Goal: Task Accomplishment & Management: Complete application form

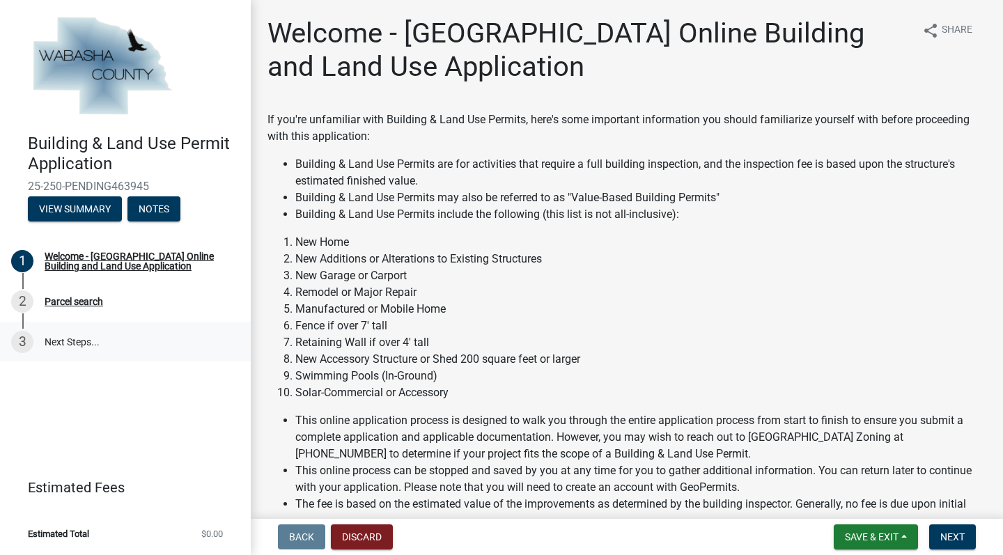
click at [84, 338] on link "3 Next Steps..." at bounding box center [125, 342] width 251 height 40
click at [126, 262] on div "Welcome - [GEOGRAPHIC_DATA] Online Building and Land Use Application" at bounding box center [137, 260] width 184 height 19
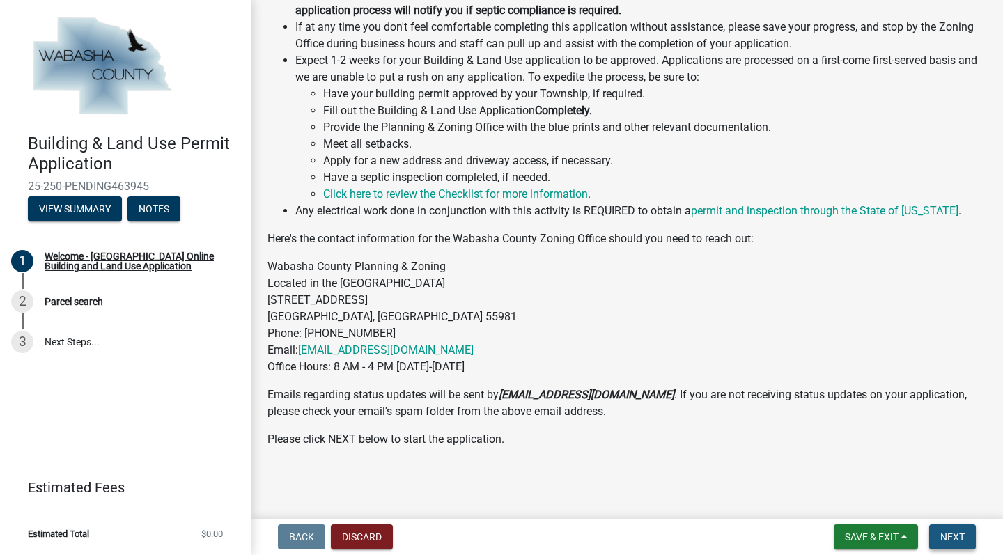
click at [952, 536] on span "Next" at bounding box center [952, 536] width 24 height 11
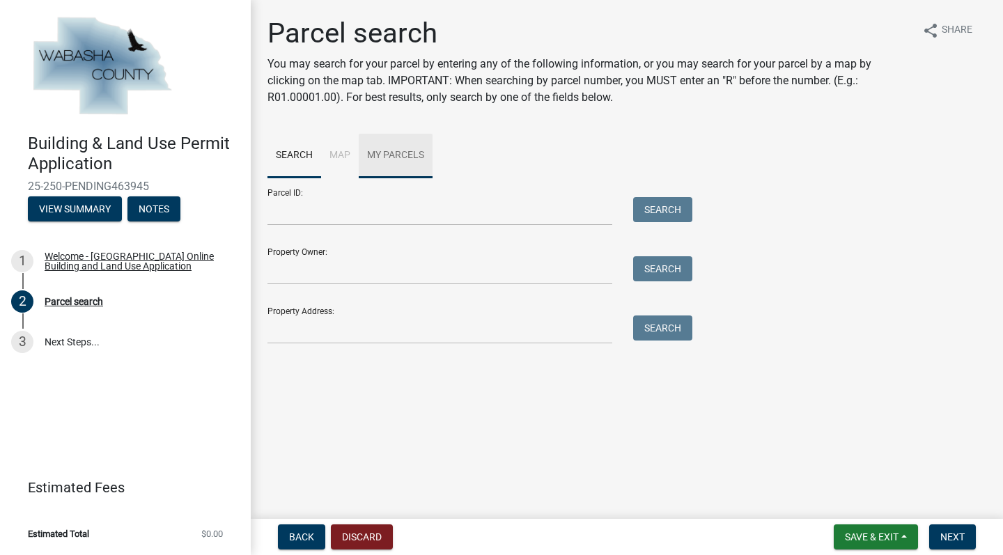
click at [414, 155] on link "My Parcels" at bounding box center [396, 156] width 74 height 45
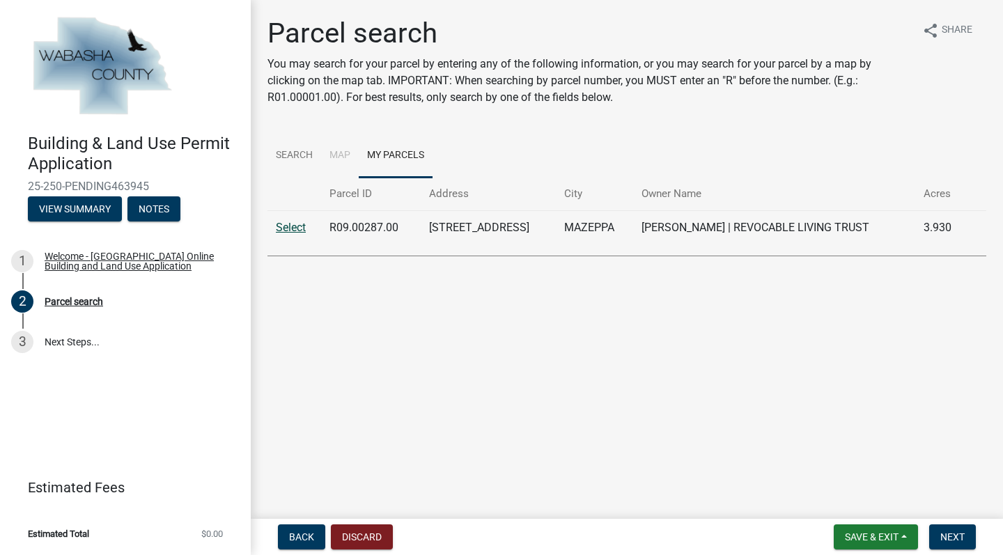
click at [290, 226] on link "Select" at bounding box center [291, 227] width 30 height 13
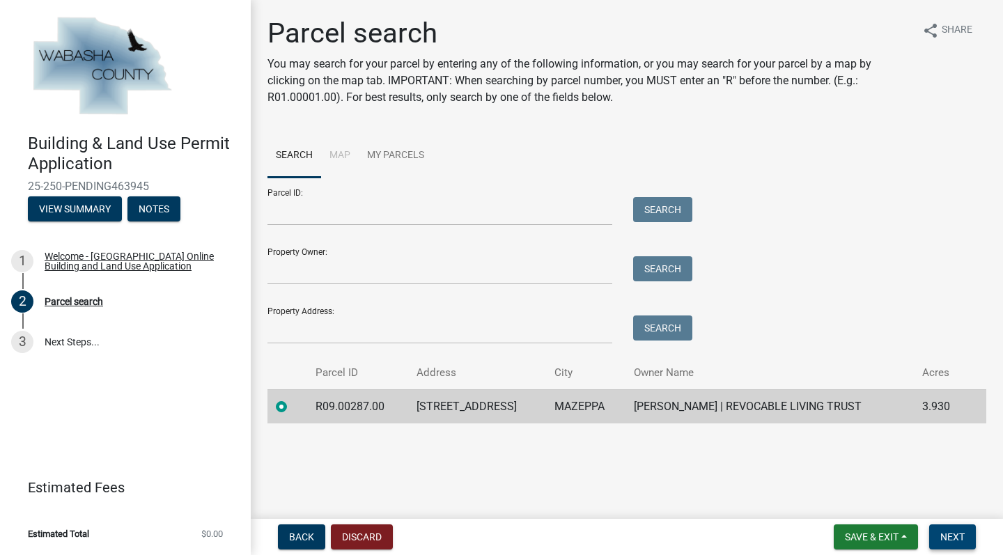
click at [940, 533] on span "Next" at bounding box center [952, 536] width 24 height 11
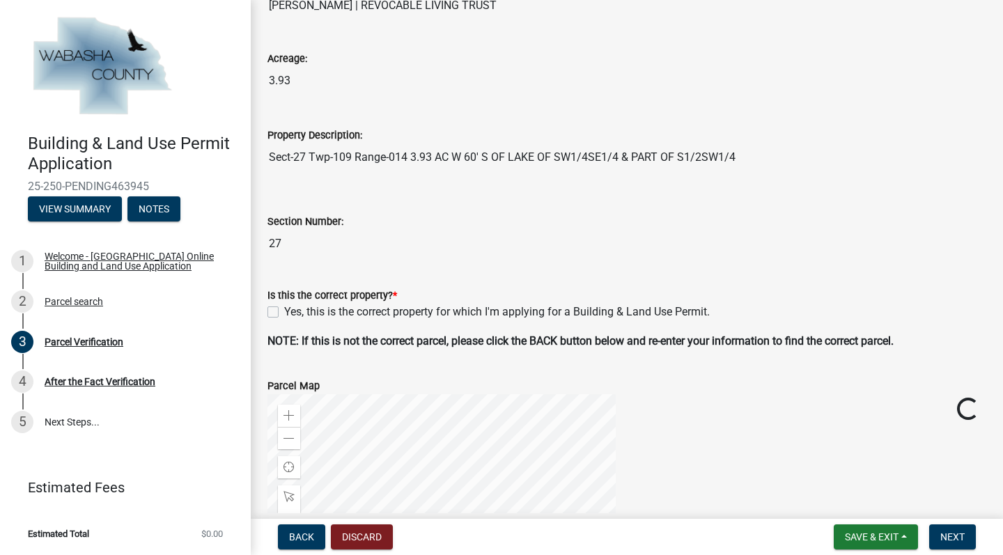
scroll to position [185, 0]
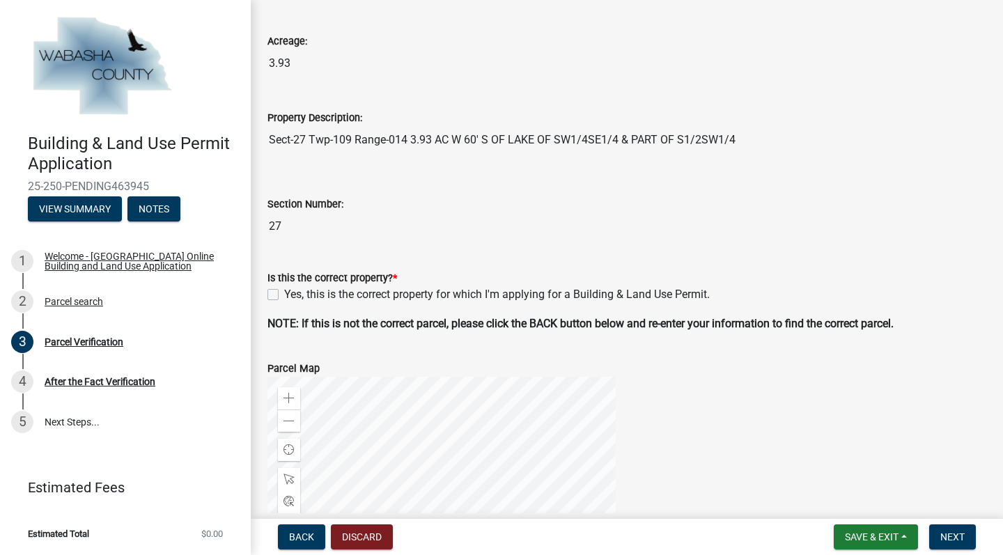
click at [284, 295] on label "Yes, this is the correct property for which I'm applying for a Building & Land …" at bounding box center [496, 294] width 425 height 17
click at [284, 295] on input "Yes, this is the correct property for which I'm applying for a Building & Land …" at bounding box center [288, 290] width 9 height 9
checkbox input "true"
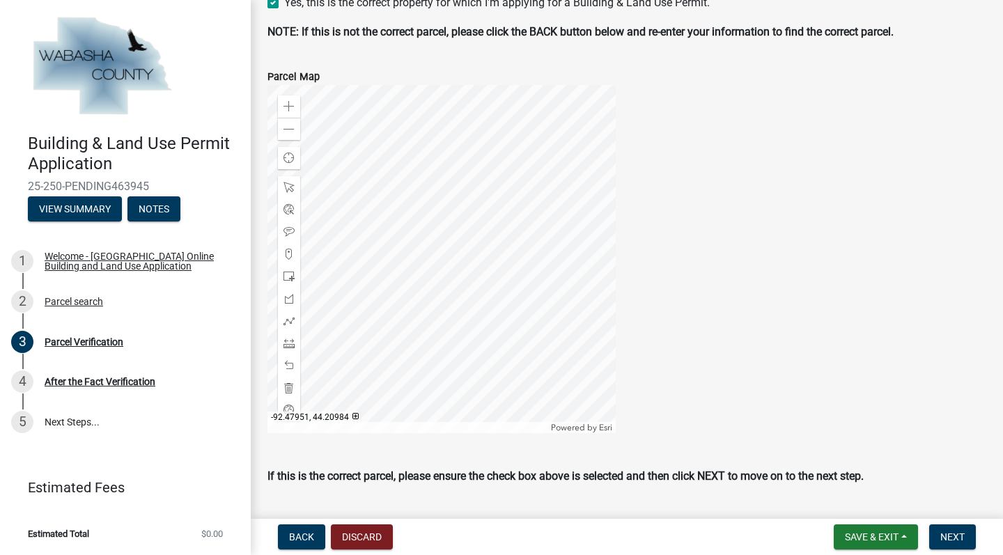
scroll to position [493, 0]
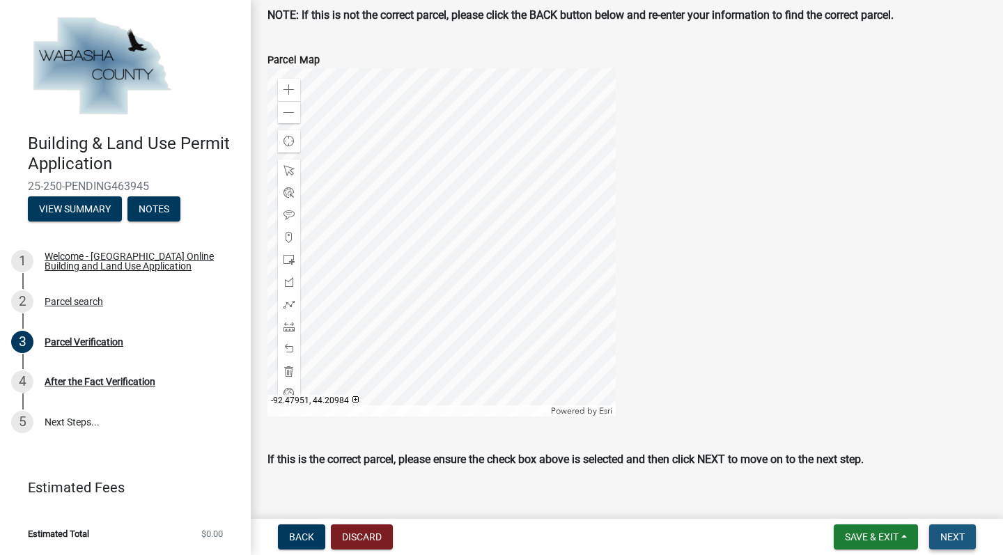
click at [953, 535] on span "Next" at bounding box center [952, 536] width 24 height 11
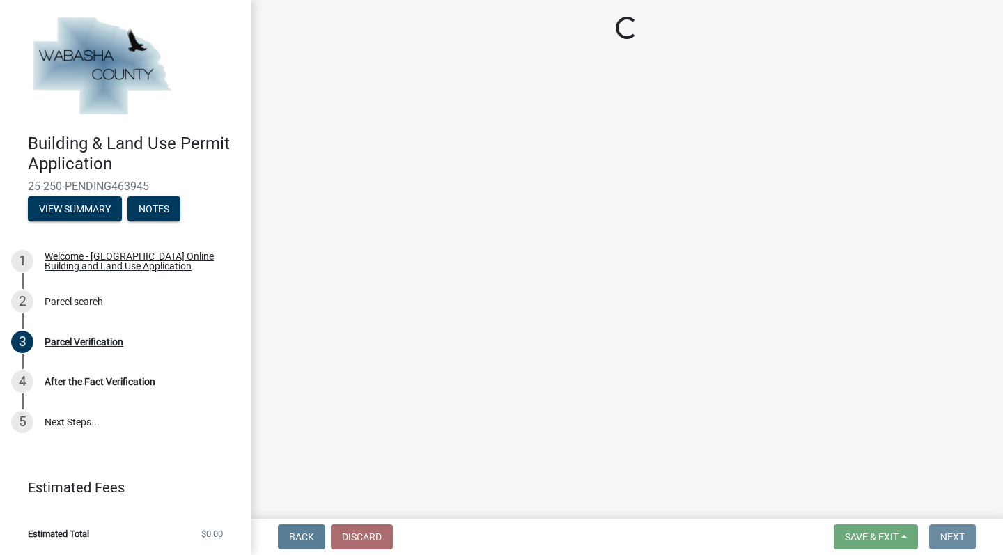
scroll to position [0, 0]
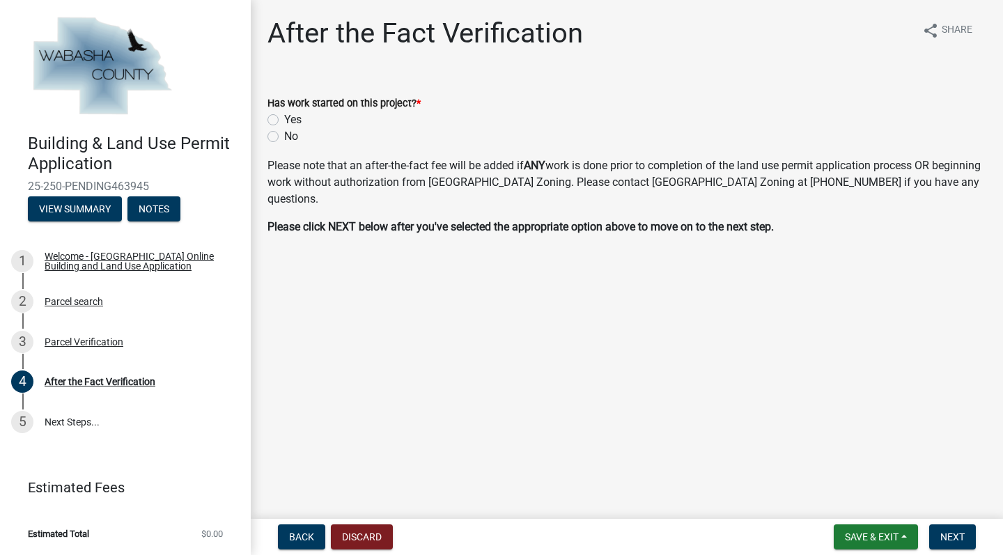
click at [284, 132] on label "No" at bounding box center [291, 136] width 14 height 17
click at [284, 132] on input "No" at bounding box center [288, 132] width 9 height 9
radio input "true"
click at [948, 533] on span "Next" at bounding box center [952, 536] width 24 height 11
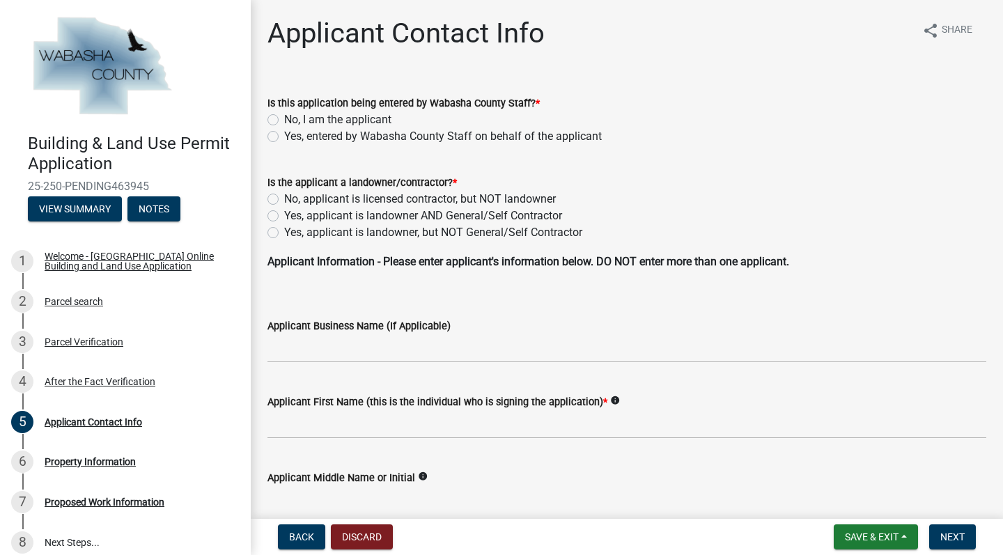
click at [284, 116] on label "No, I am the applicant" at bounding box center [337, 119] width 107 height 17
click at [284, 116] on input "No, I am the applicant" at bounding box center [288, 115] width 9 height 9
radio input "true"
click at [284, 215] on label "Yes, applicant is landowner AND General/Self Contractor" at bounding box center [423, 216] width 278 height 17
click at [284, 215] on input "Yes, applicant is landowner AND General/Self Contractor" at bounding box center [288, 212] width 9 height 9
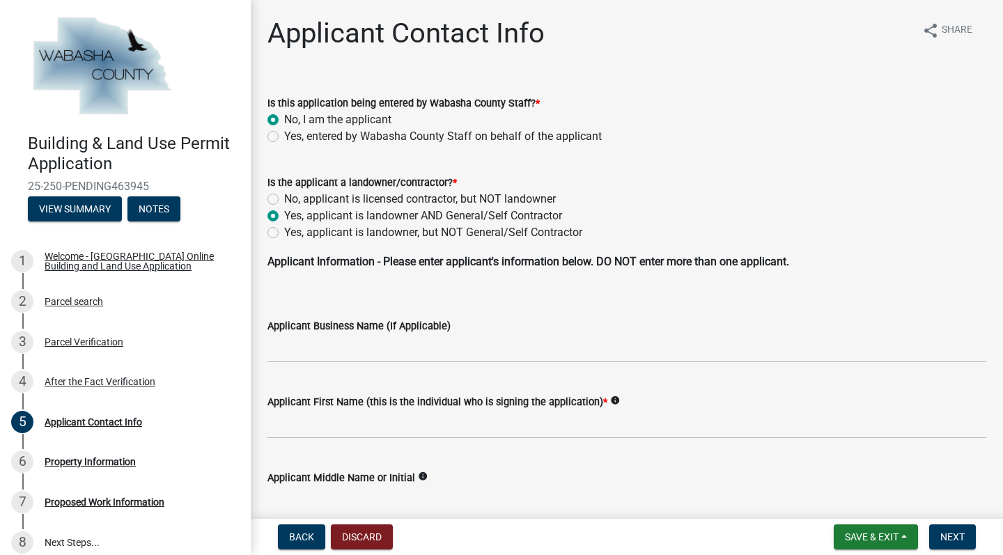
radio input "true"
click at [302, 425] on input "Applicant First Name (this is the individual who is signing the application) *" at bounding box center [626, 424] width 719 height 29
type input "Mark"
type input "E"
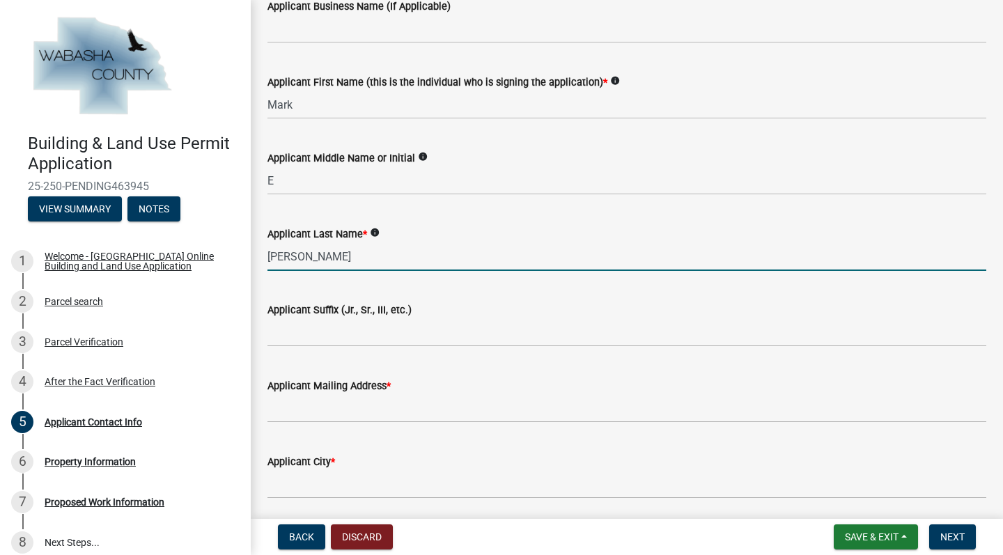
type input "[PERSON_NAME]"
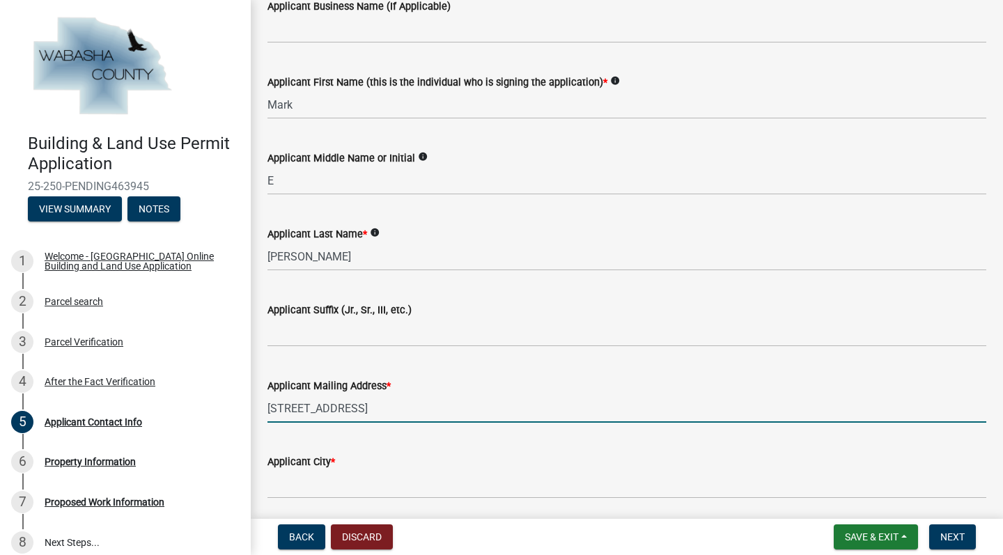
type input "[STREET_ADDRESS]"
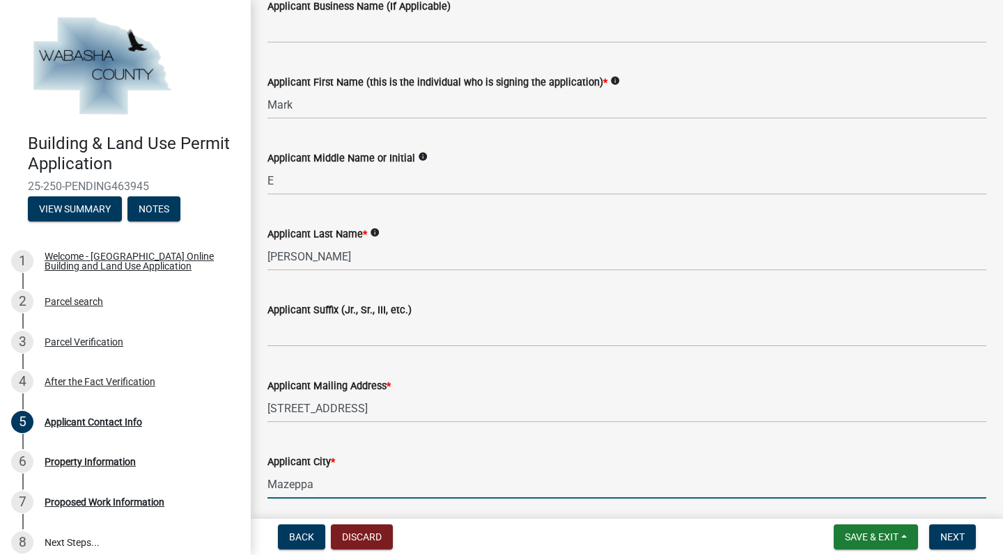
type input "Mazeppa"
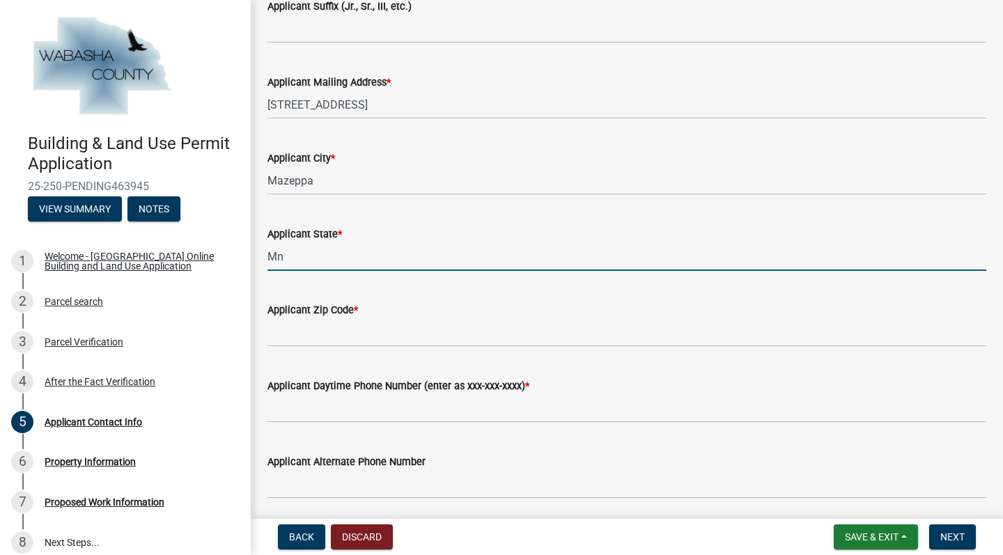
type input "Mn"
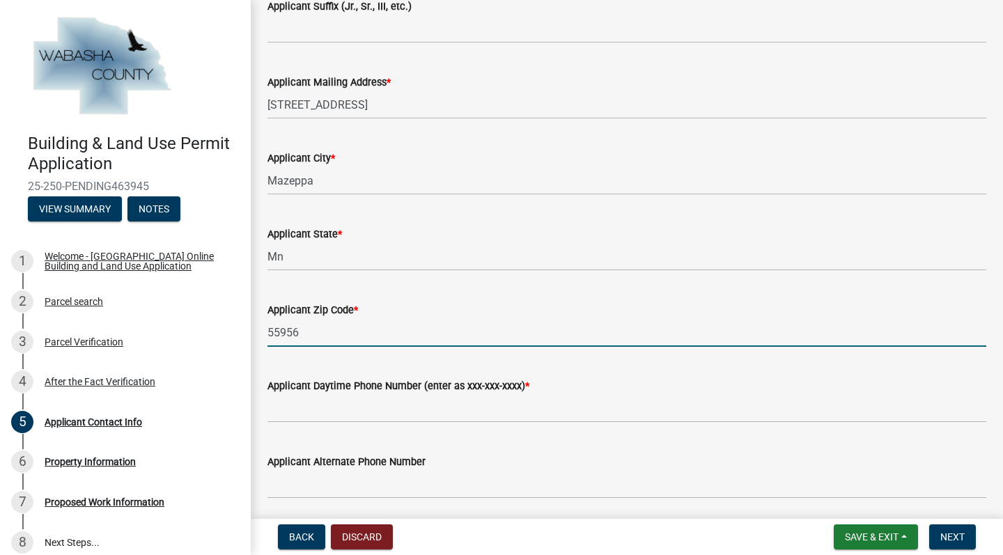
type input "55956"
click at [334, 411] on input "Applicant Daytime Phone Number (enter as xxx-xxx-xxxx) *" at bounding box center [626, 408] width 719 height 29
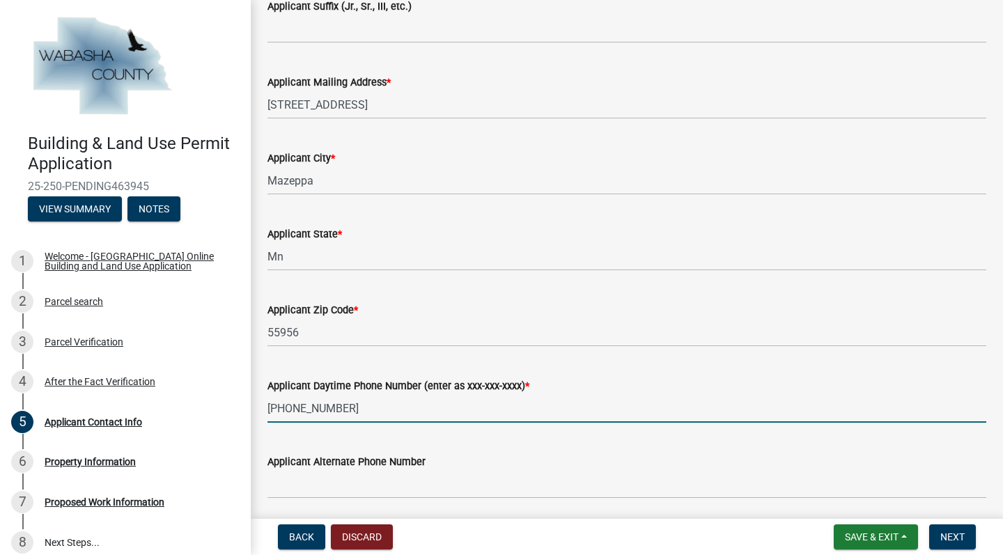
type input "[PHONE_NUMBER]"
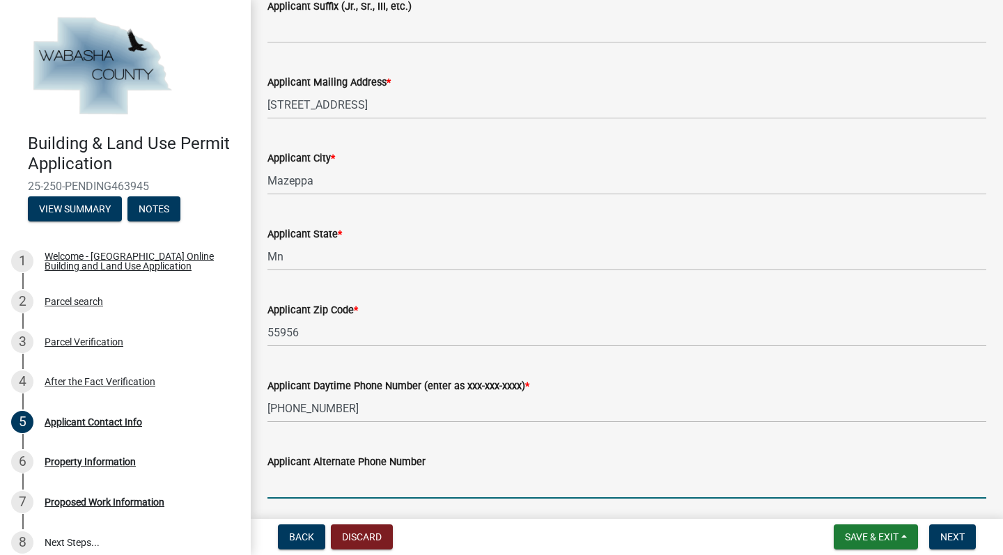
click at [343, 487] on input "Applicant Alternate Phone Number" at bounding box center [626, 484] width 719 height 29
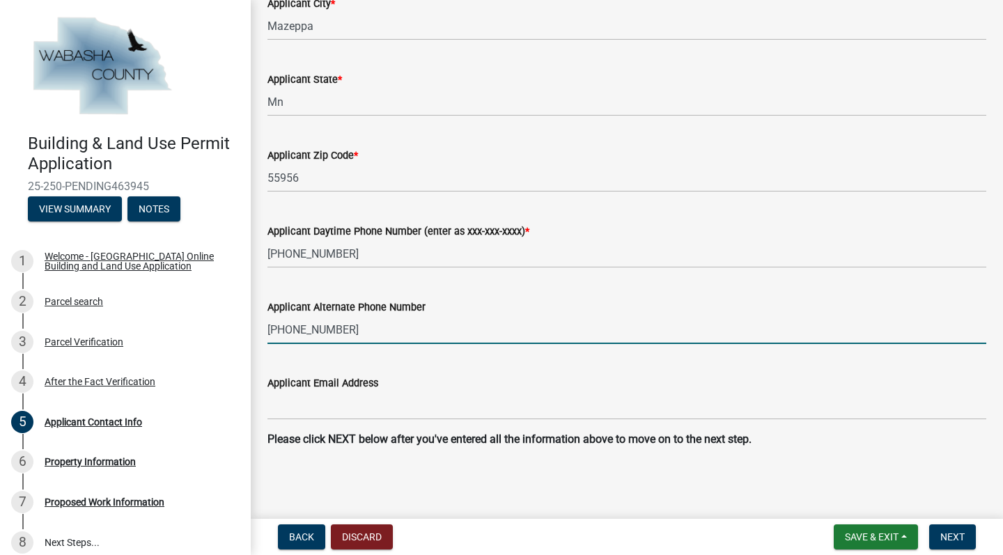
scroll to position [778, 0]
type input "[PHONE_NUMBER]"
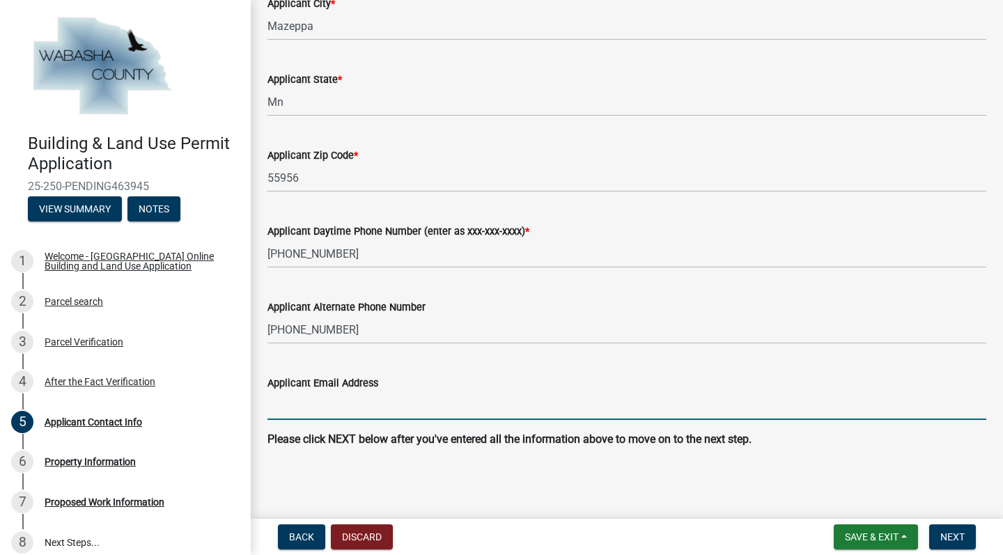
click at [388, 405] on input "Applicant Email Address" at bounding box center [626, 405] width 719 height 29
type input "[EMAIL_ADDRESS][DOMAIN_NAME]"
click at [946, 531] on button "Next" at bounding box center [952, 536] width 47 height 25
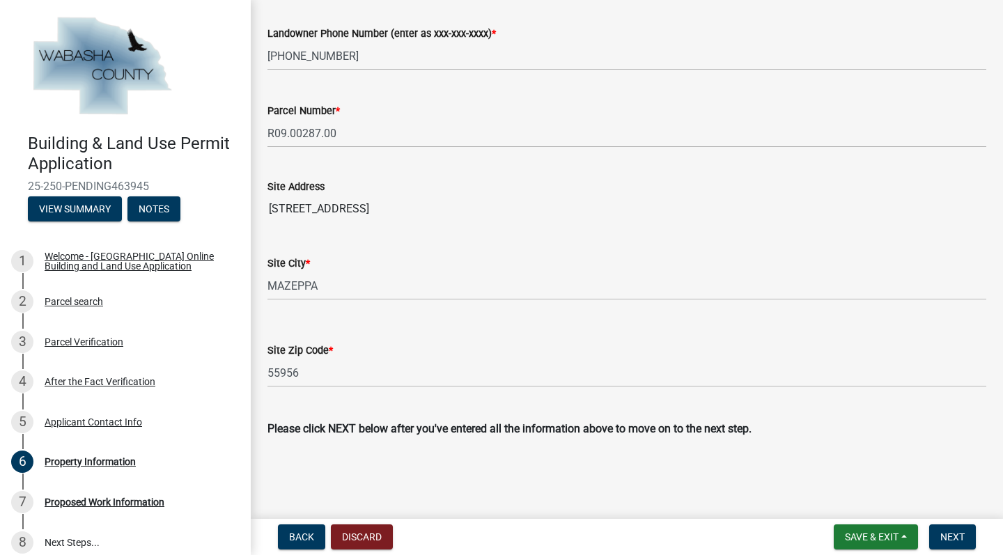
scroll to position [0, 0]
click at [948, 536] on span "Next" at bounding box center [952, 536] width 24 height 11
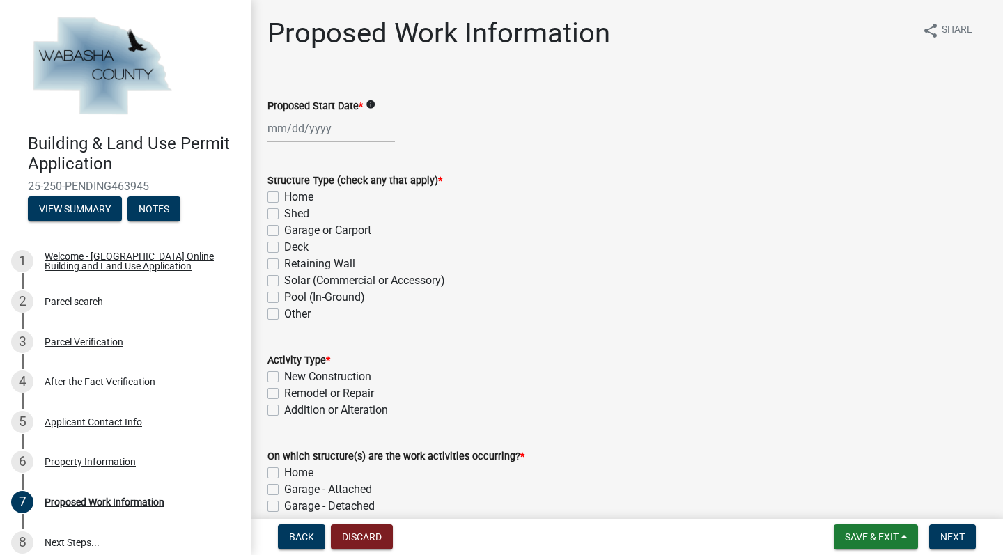
select select "8"
select select "2025"
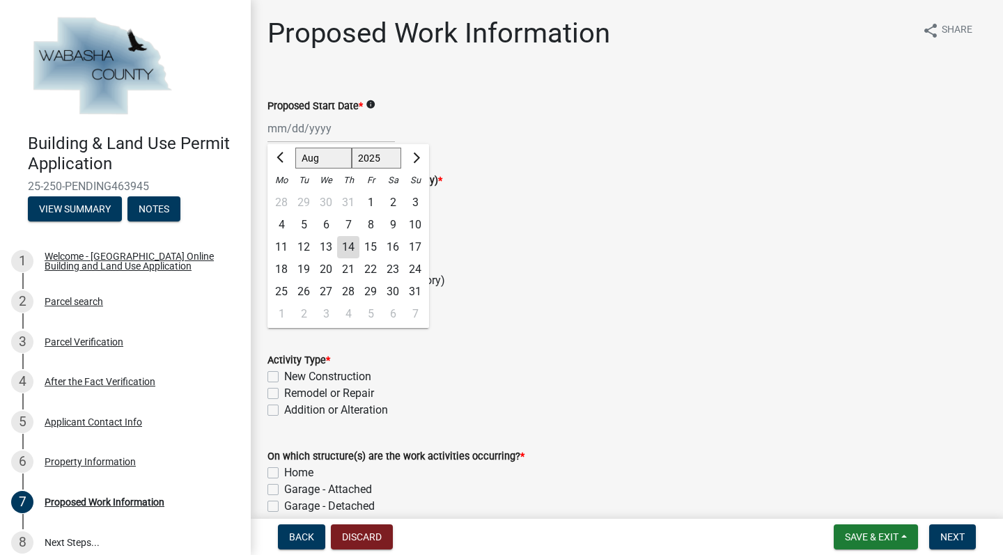
click at [286, 128] on div "Jan Feb Mar Apr May Jun [DATE] Aug Sep Oct Nov [DATE] 2025 2026 Mo Tu We Th Fr …" at bounding box center [330, 128] width 127 height 29
click at [418, 156] on button "Next month" at bounding box center [415, 158] width 17 height 22
select select "9"
click at [306, 244] on div "16" at bounding box center [303, 247] width 22 height 22
type input "[DATE]"
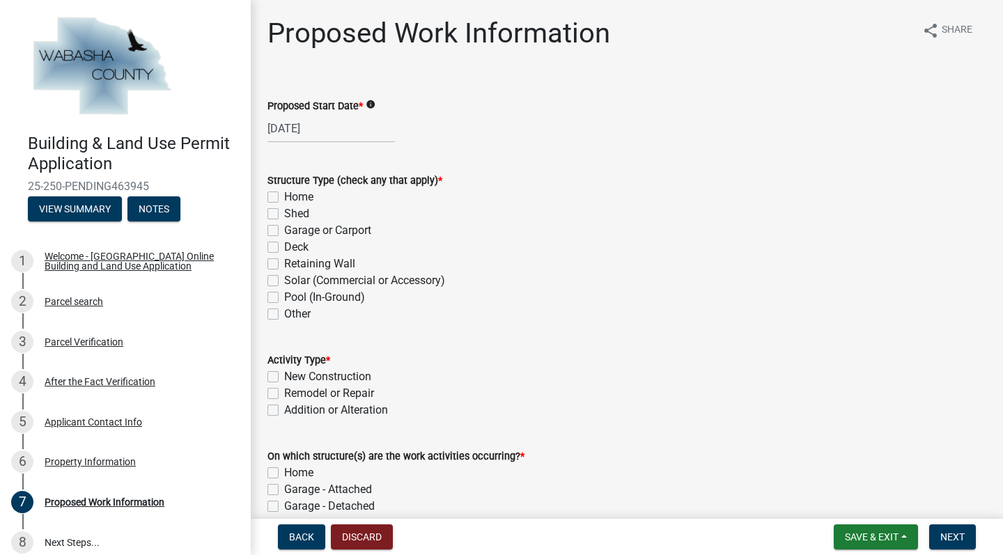
click at [284, 214] on label "Shed" at bounding box center [296, 213] width 25 height 17
click at [284, 214] on input "Shed" at bounding box center [288, 209] width 9 height 9
checkbox input "true"
checkbox input "false"
checkbox input "true"
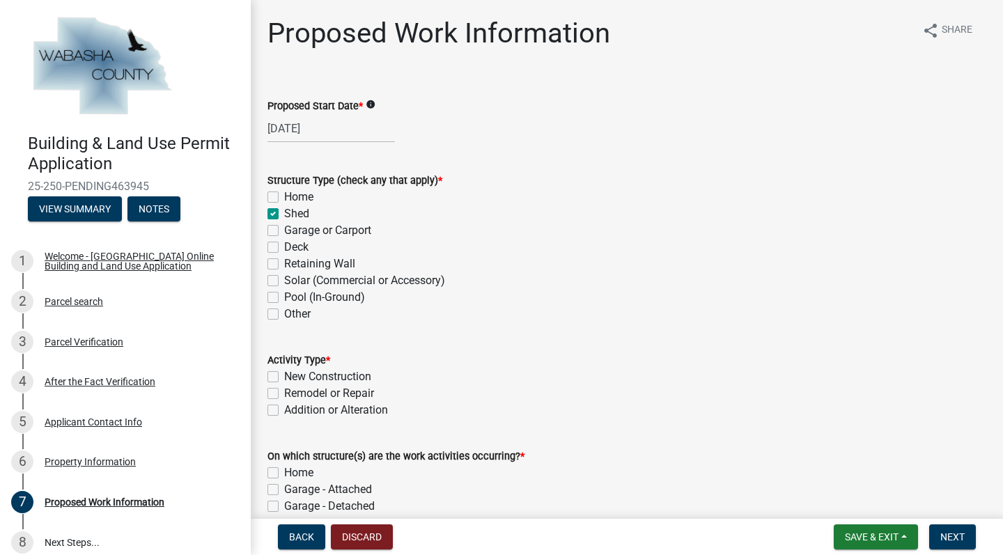
checkbox input "false"
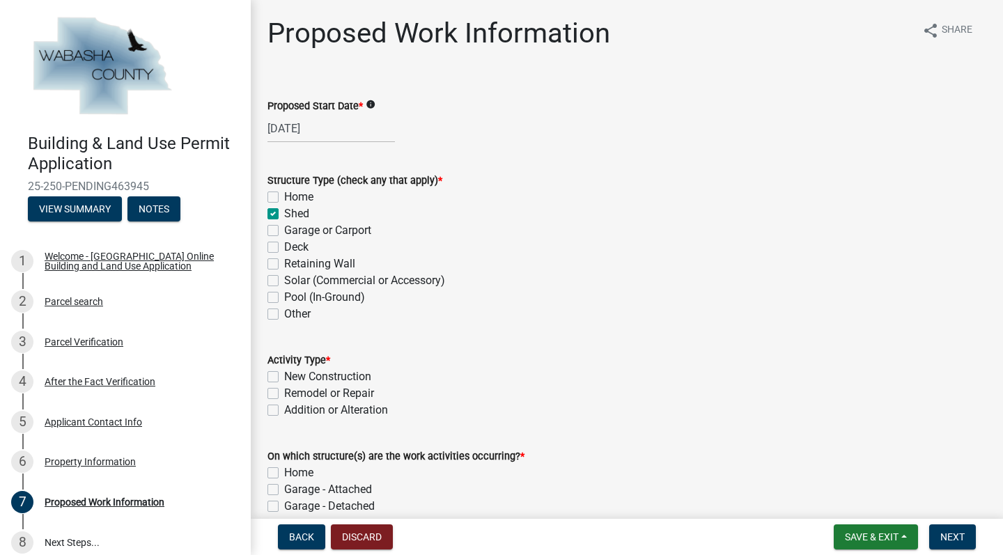
checkbox input "false"
click at [284, 377] on label "New Construction" at bounding box center [327, 376] width 87 height 17
click at [284, 377] on input "New Construction" at bounding box center [288, 372] width 9 height 9
checkbox input "true"
checkbox input "false"
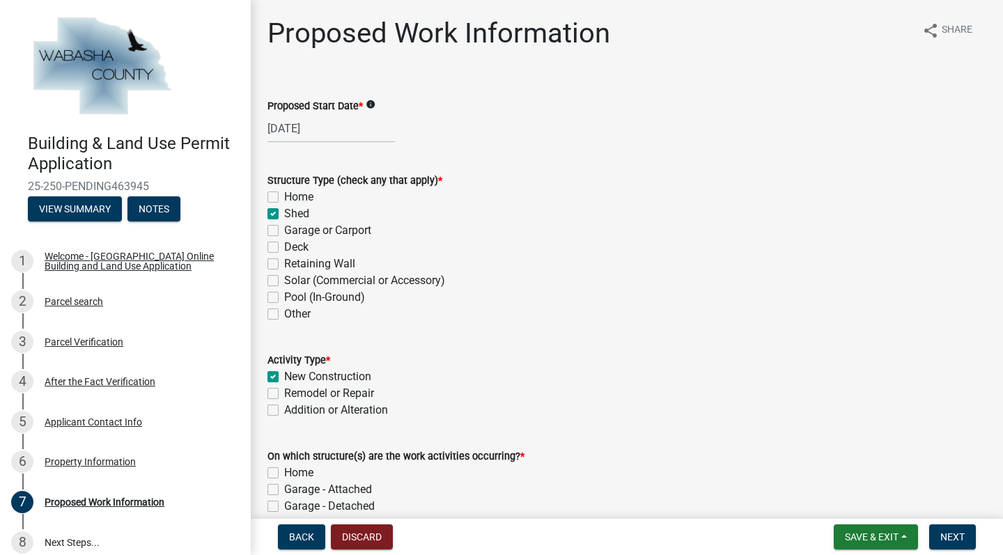
checkbox input "false"
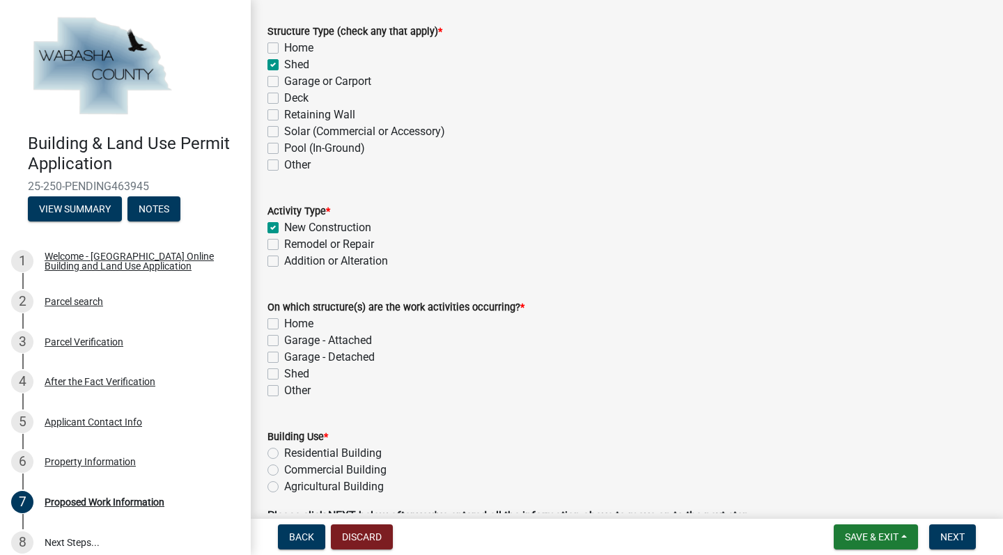
scroll to position [151, 0]
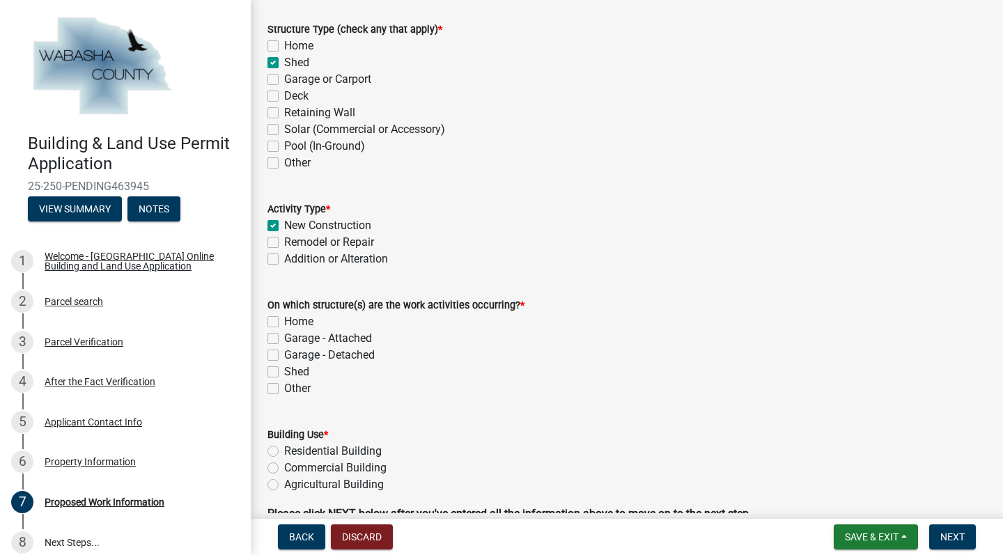
click at [284, 370] on label "Shed" at bounding box center [296, 371] width 25 height 17
click at [284, 370] on input "Shed" at bounding box center [288, 367] width 9 height 9
checkbox input "true"
checkbox input "false"
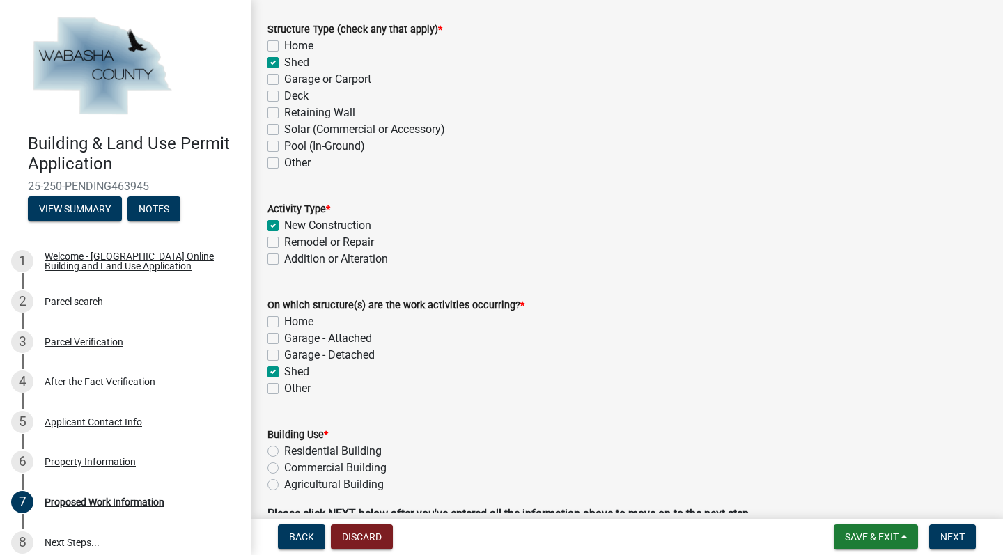
checkbox input "false"
checkbox input "true"
checkbox input "false"
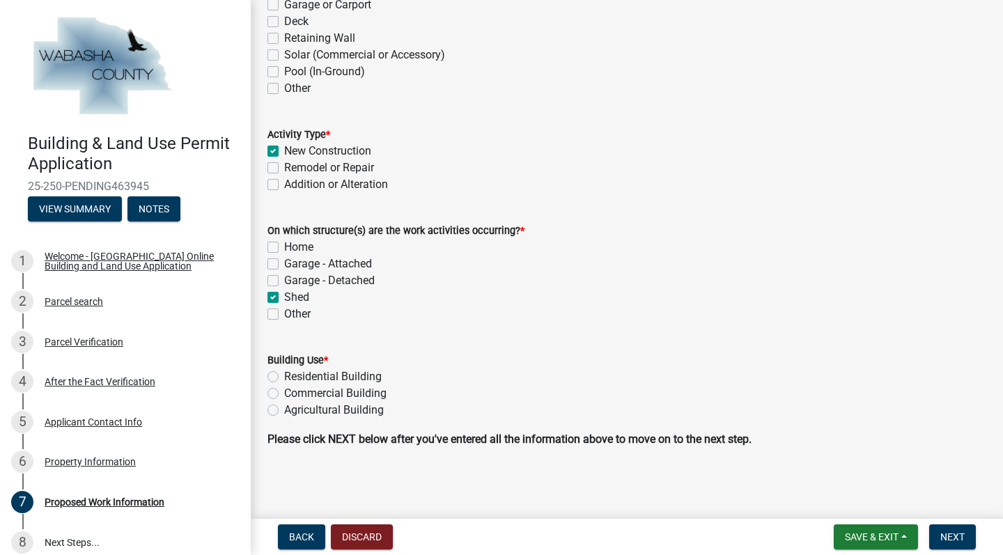
scroll to position [226, 0]
click at [284, 409] on label "Agricultural Building" at bounding box center [334, 410] width 100 height 17
click at [284, 409] on input "Agricultural Building" at bounding box center [288, 406] width 9 height 9
radio input "true"
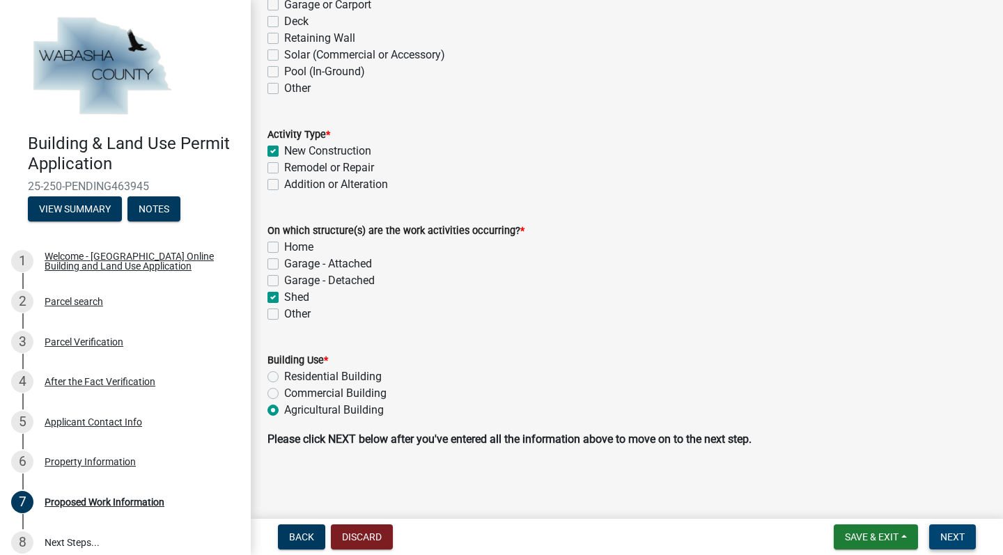
click at [949, 536] on span "Next" at bounding box center [952, 536] width 24 height 11
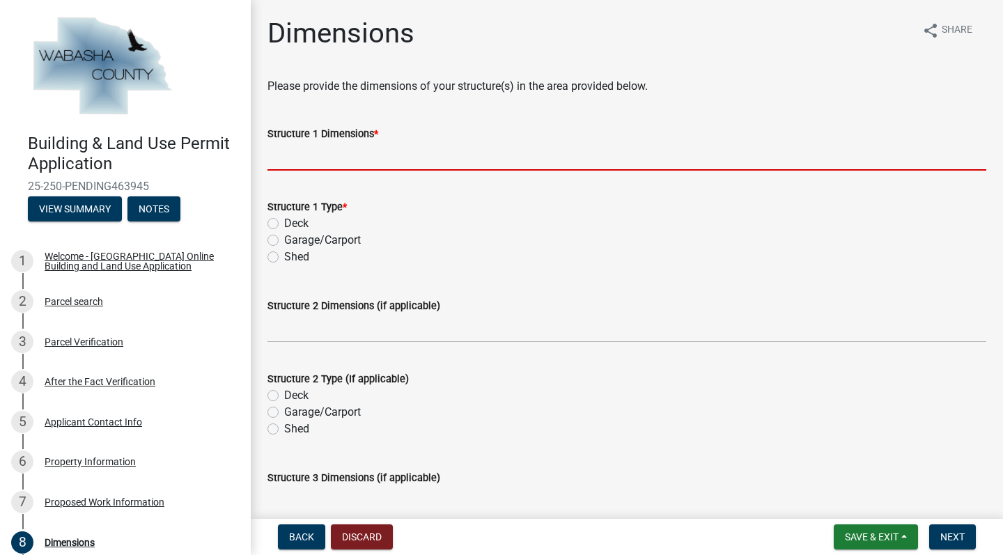
click at [331, 158] on input "Structure 1 Dimensions *" at bounding box center [626, 156] width 719 height 29
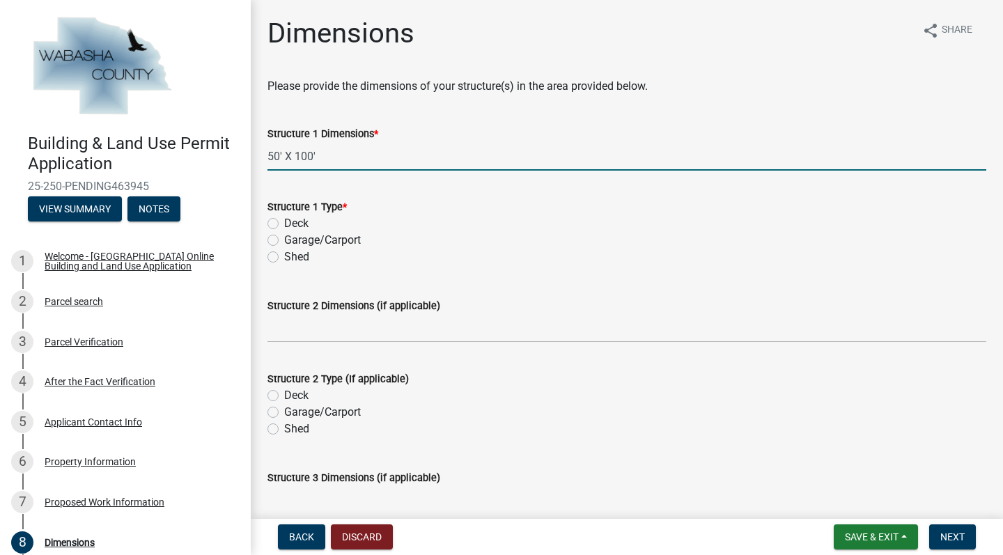
type input "50' X 100'"
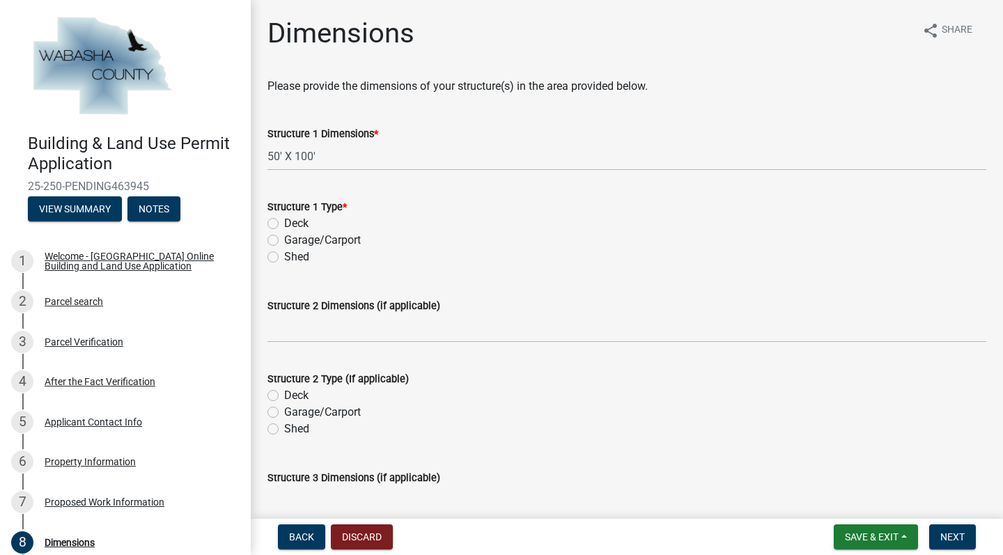
click at [284, 256] on label "Shed" at bounding box center [296, 257] width 25 height 17
click at [284, 256] on input "Shed" at bounding box center [288, 253] width 9 height 9
radio input "true"
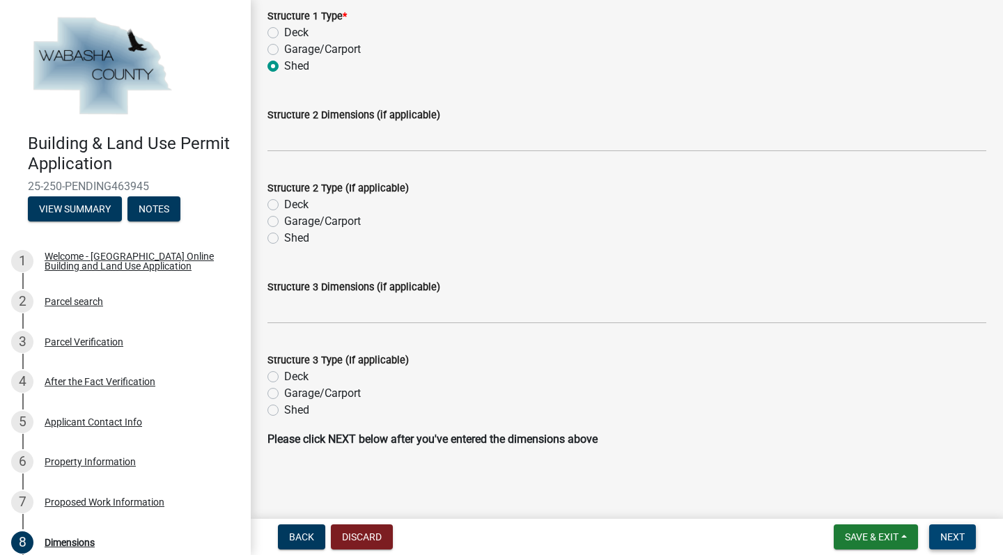
click at [943, 538] on span "Next" at bounding box center [952, 536] width 24 height 11
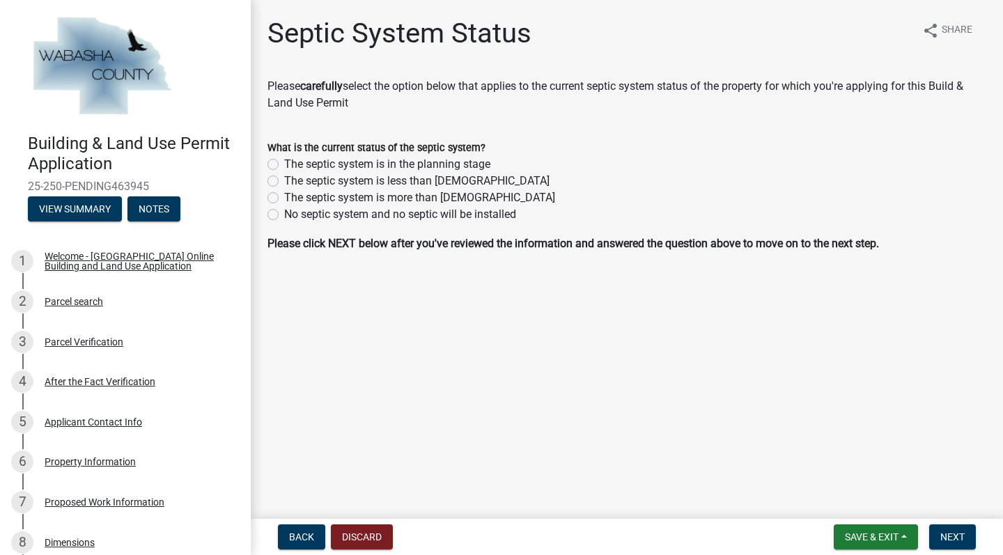
click at [284, 180] on label "The septic system is less than [DEMOGRAPHIC_DATA]" at bounding box center [416, 181] width 265 height 17
click at [284, 180] on input "The septic system is less than [DEMOGRAPHIC_DATA]" at bounding box center [288, 177] width 9 height 9
radio input "true"
click at [949, 538] on span "Next" at bounding box center [952, 536] width 24 height 11
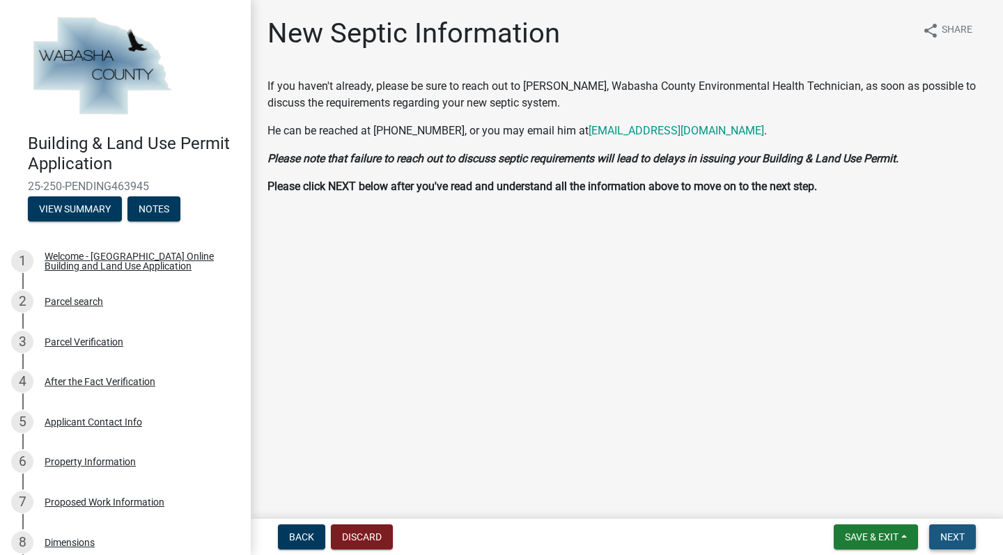
click at [951, 535] on span "Next" at bounding box center [952, 536] width 24 height 11
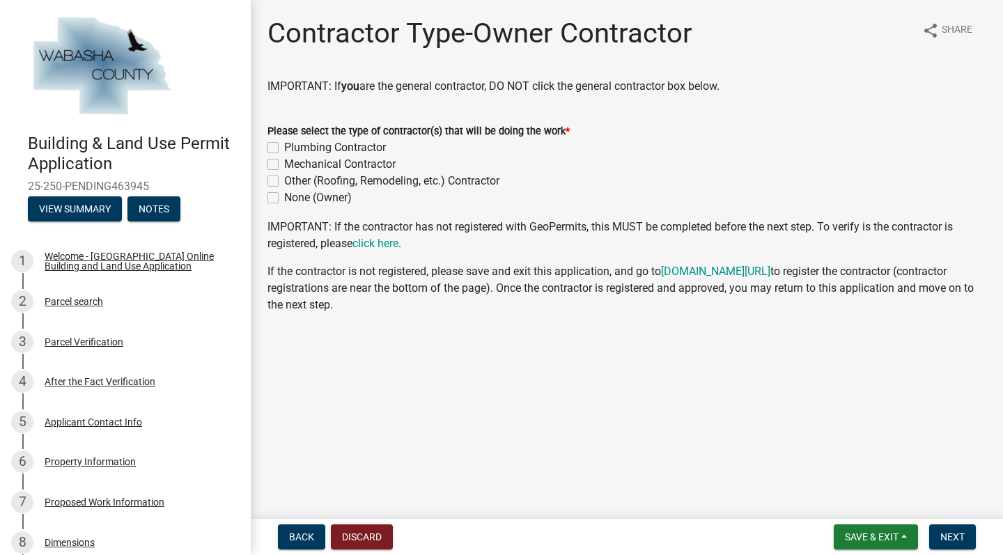
click at [284, 199] on label "None (Owner)" at bounding box center [318, 197] width 68 height 17
click at [284, 198] on input "None (Owner)" at bounding box center [288, 193] width 9 height 9
checkbox input "true"
checkbox input "false"
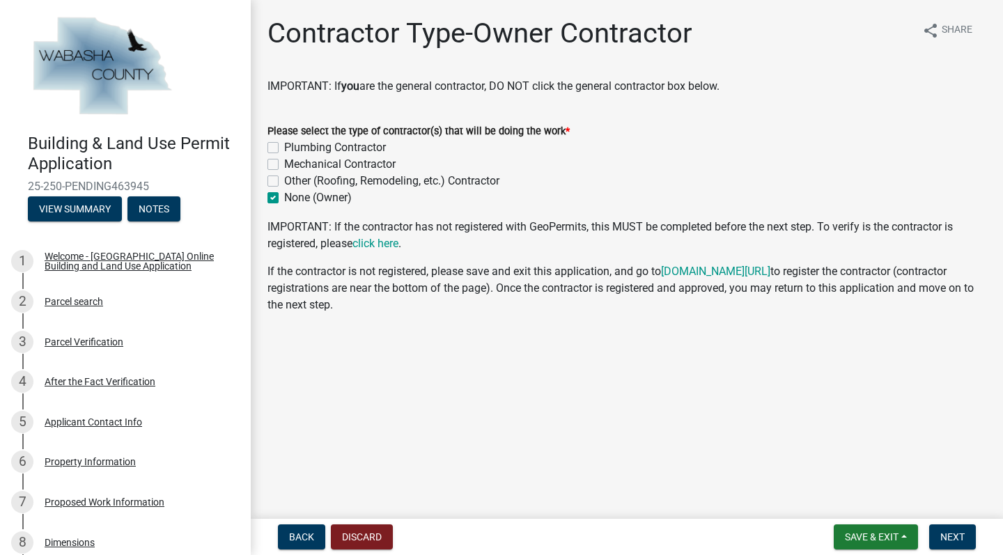
checkbox input "false"
checkbox input "true"
click at [955, 531] on span "Next" at bounding box center [952, 536] width 24 height 11
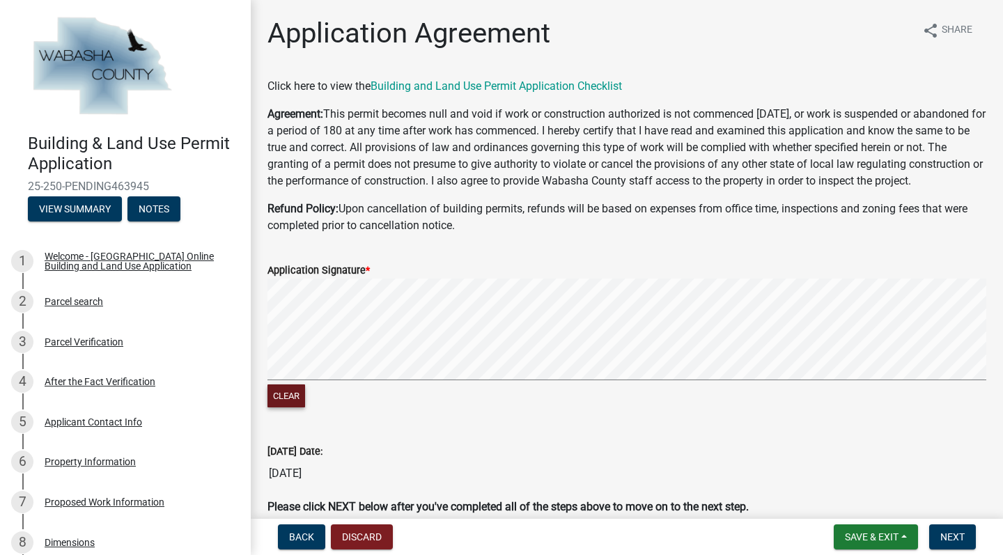
click at [289, 407] on button "Clear" at bounding box center [286, 395] width 38 height 23
click at [945, 531] on span "Next" at bounding box center [952, 536] width 24 height 11
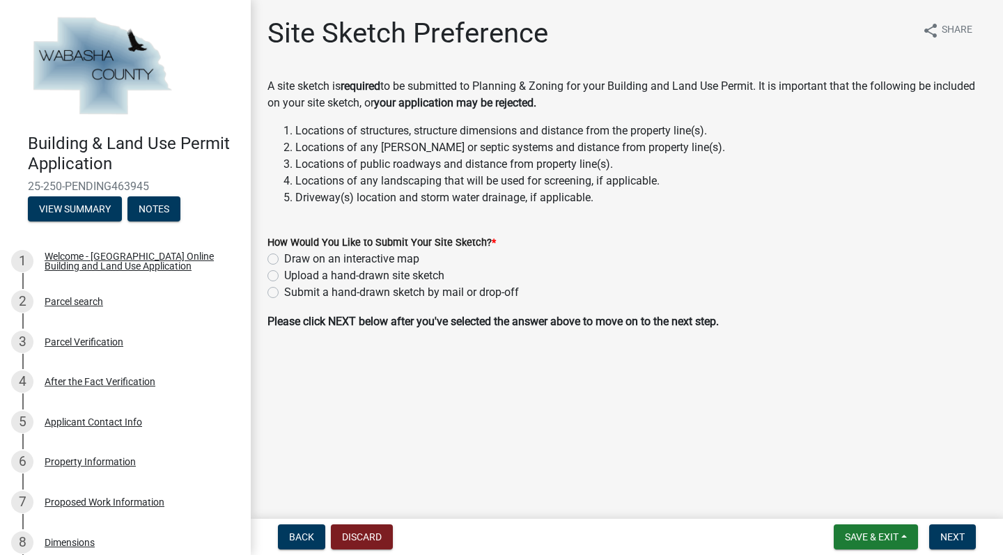
click at [284, 259] on label "Draw on an interactive map" at bounding box center [351, 259] width 135 height 17
click at [284, 259] on input "Draw on an interactive map" at bounding box center [288, 255] width 9 height 9
radio input "true"
click at [947, 536] on span "Next" at bounding box center [952, 536] width 24 height 11
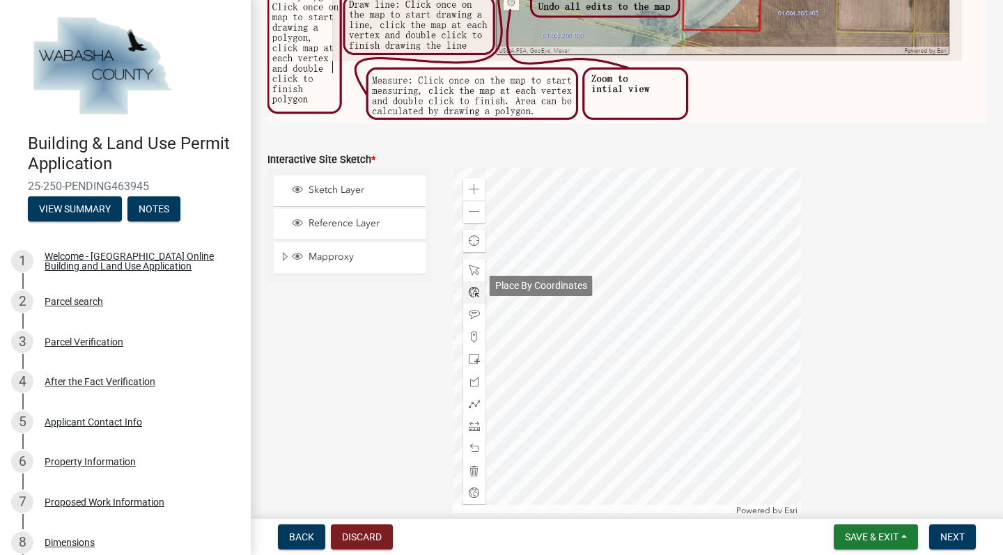
scroll to position [421, 0]
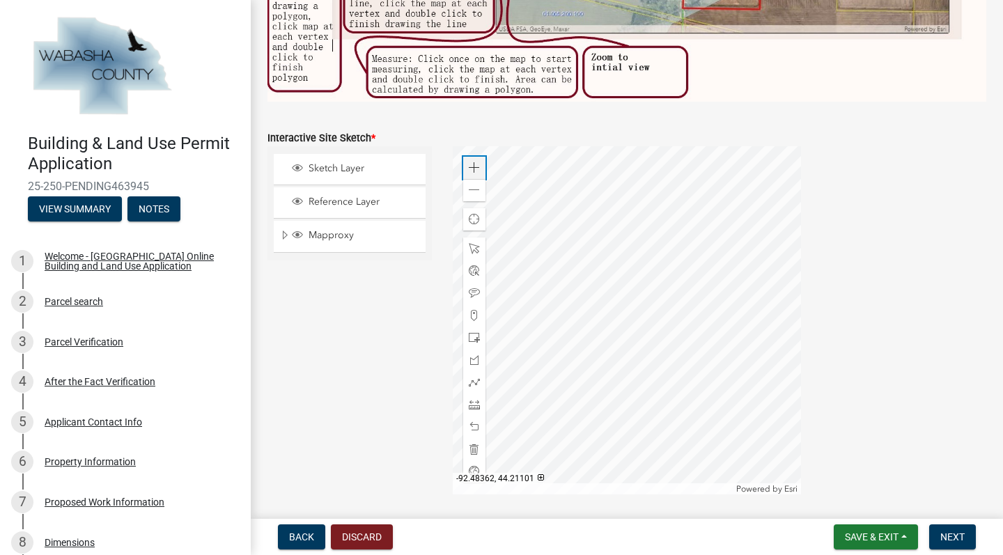
click at [474, 168] on span at bounding box center [474, 167] width 11 height 11
click at [478, 164] on span at bounding box center [474, 167] width 11 height 11
click at [474, 189] on span at bounding box center [474, 190] width 11 height 11
click at [474, 337] on span at bounding box center [474, 337] width 11 height 11
click at [475, 168] on span at bounding box center [474, 167] width 11 height 11
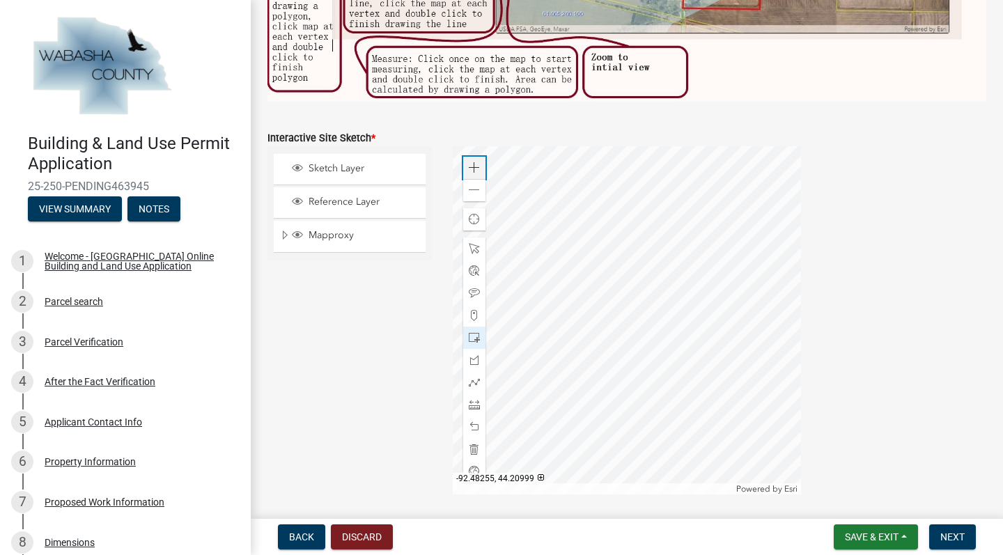
click at [475, 168] on span at bounding box center [474, 167] width 11 height 11
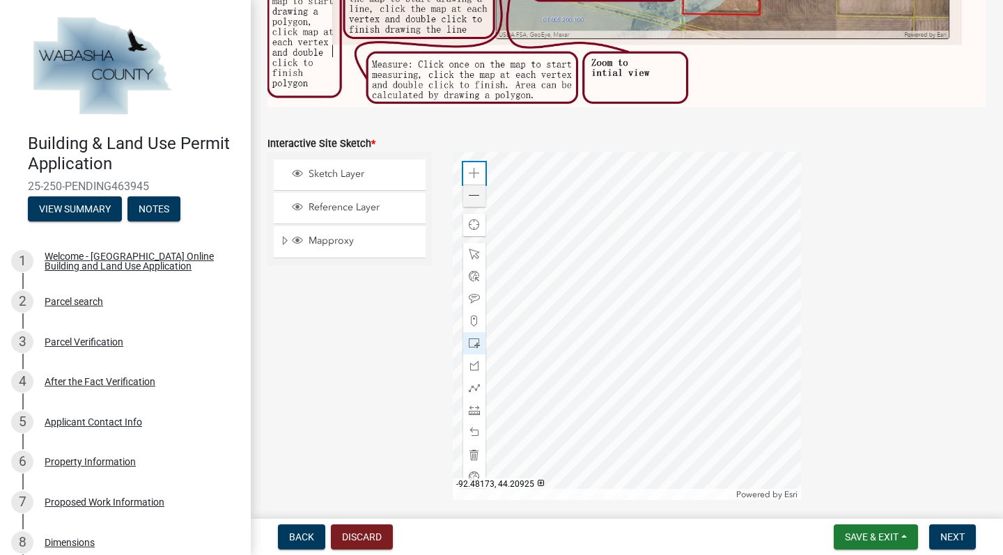
scroll to position [412, 0]
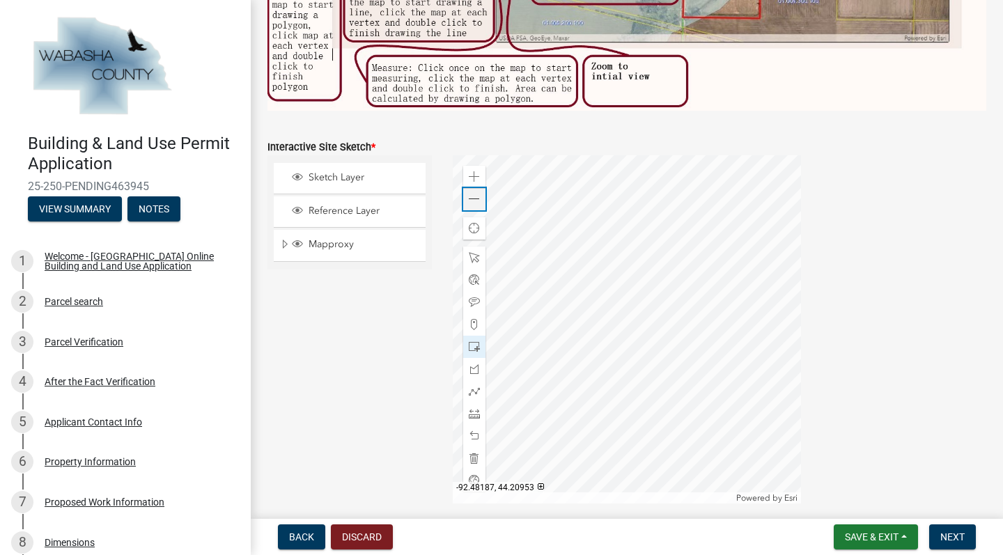
click at [476, 194] on span at bounding box center [474, 199] width 11 height 11
click at [476, 410] on span at bounding box center [474, 413] width 11 height 11
click at [476, 434] on span at bounding box center [474, 435] width 11 height 11
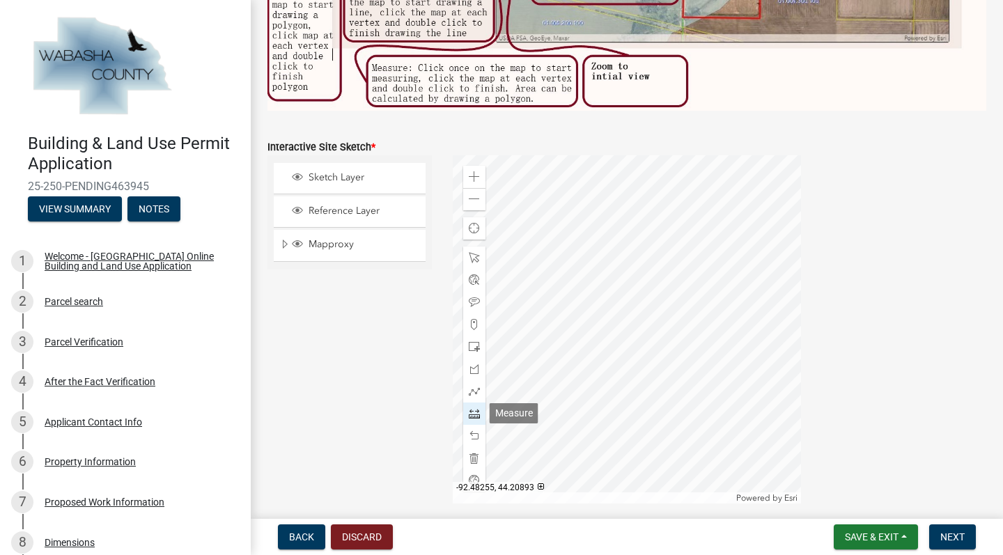
click at [471, 412] on span at bounding box center [474, 413] width 11 height 11
click at [478, 342] on span at bounding box center [474, 346] width 11 height 11
click at [472, 299] on span at bounding box center [474, 302] width 11 height 11
click at [476, 345] on span at bounding box center [474, 346] width 11 height 11
click at [474, 299] on span at bounding box center [474, 302] width 11 height 11
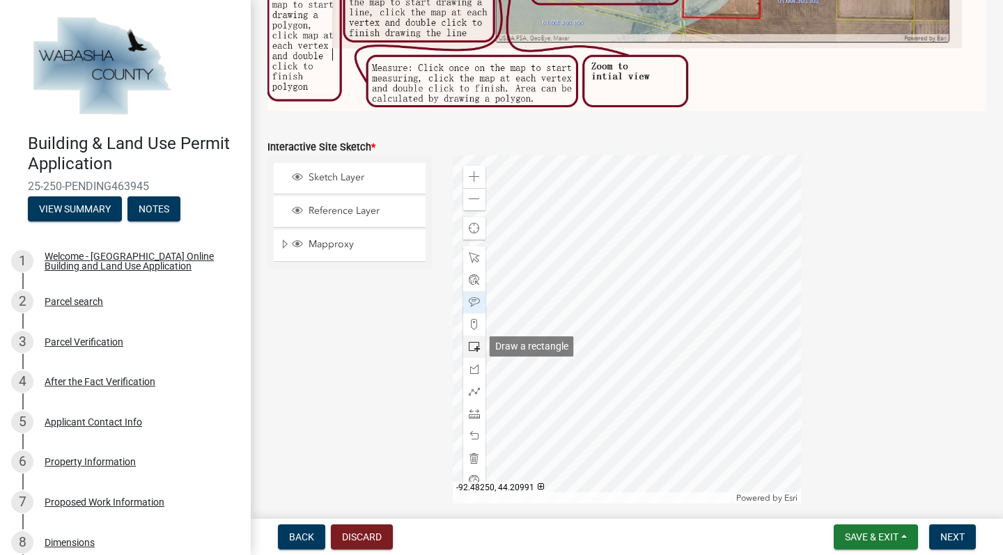
click at [471, 344] on span at bounding box center [474, 346] width 11 height 11
click at [472, 299] on span at bounding box center [474, 302] width 11 height 11
click at [474, 324] on span at bounding box center [474, 324] width 11 height 11
click at [475, 302] on span at bounding box center [474, 302] width 11 height 11
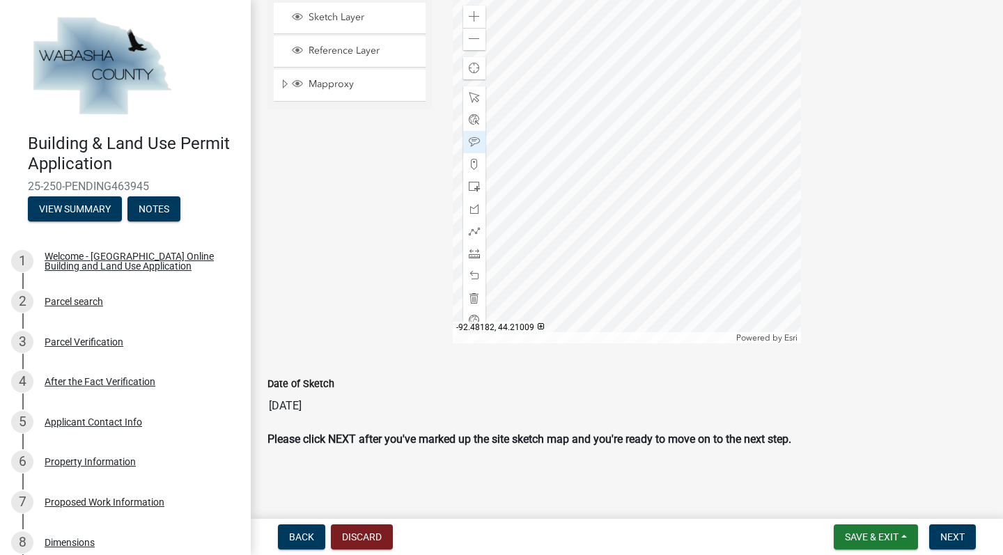
scroll to position [0, 0]
click at [955, 529] on button "Next" at bounding box center [952, 536] width 47 height 25
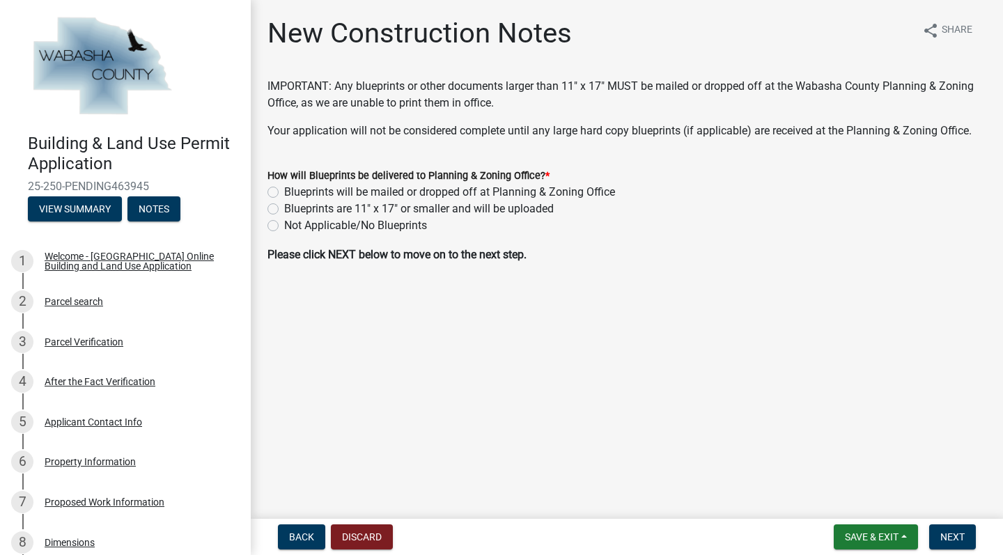
click at [284, 191] on label "Blueprints will be mailed or dropped off at Planning & Zoning Office" at bounding box center [449, 192] width 331 height 17
click at [284, 191] on input "Blueprints will be mailed or dropped off at Planning & Zoning Office" at bounding box center [288, 188] width 9 height 9
radio input "true"
click at [950, 533] on span "Next" at bounding box center [952, 536] width 24 height 11
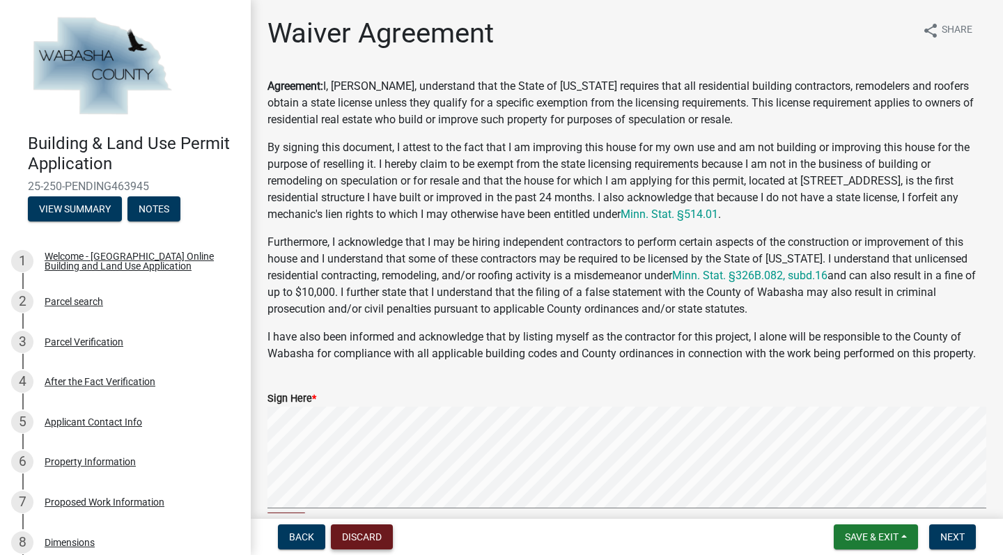
click at [360, 533] on button "Discard" at bounding box center [362, 536] width 62 height 25
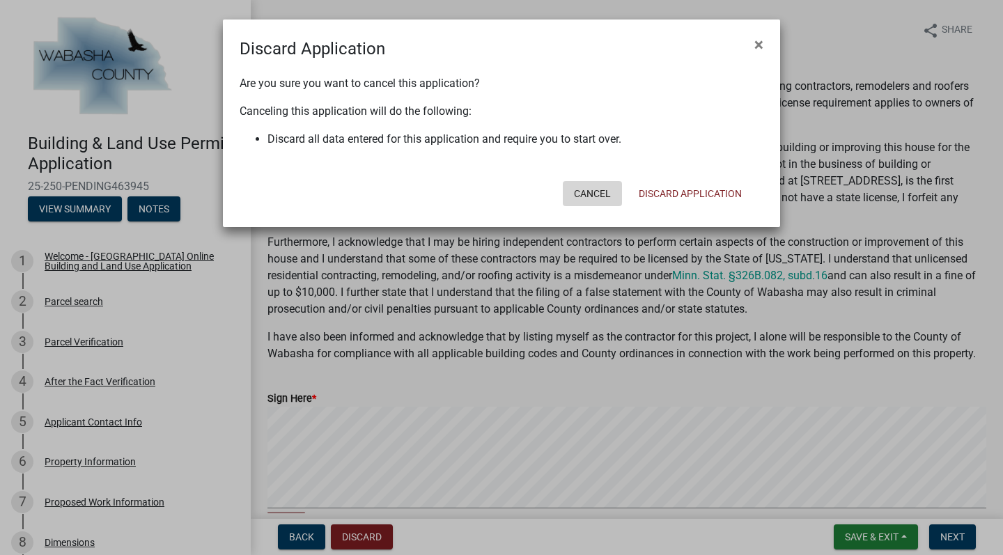
click at [588, 193] on button "Cancel" at bounding box center [592, 193] width 59 height 25
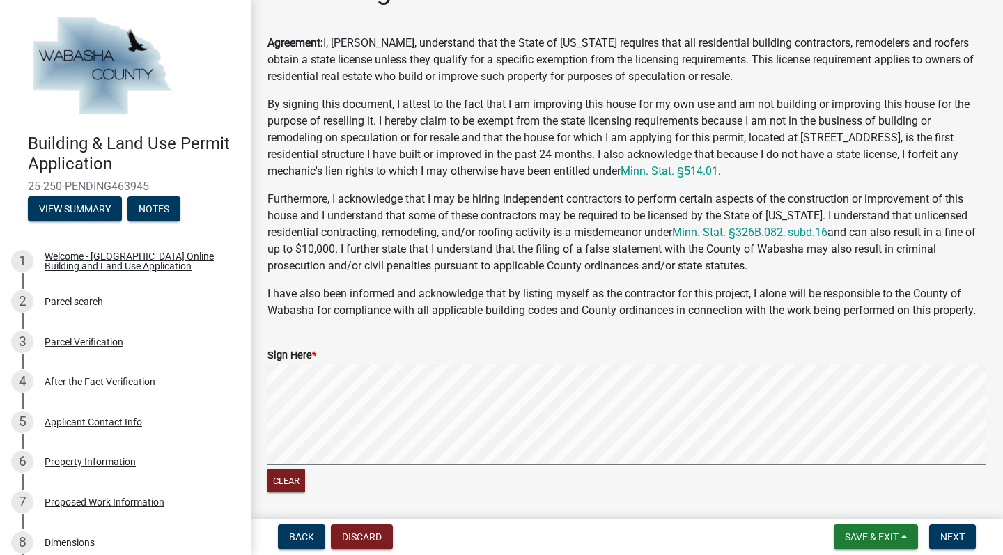
scroll to position [47, 0]
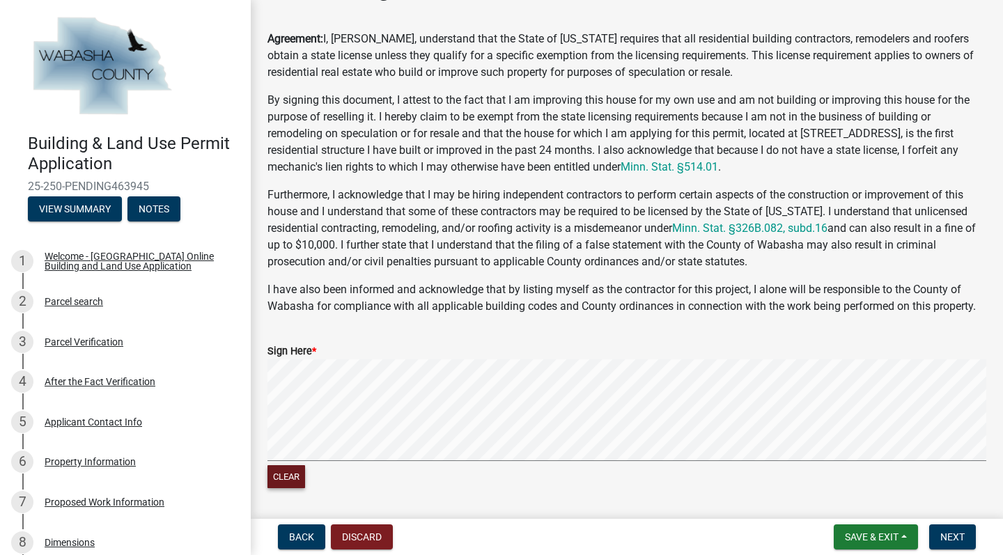
click at [286, 480] on button "Clear" at bounding box center [286, 476] width 38 height 23
click at [946, 532] on span "Next" at bounding box center [952, 536] width 24 height 11
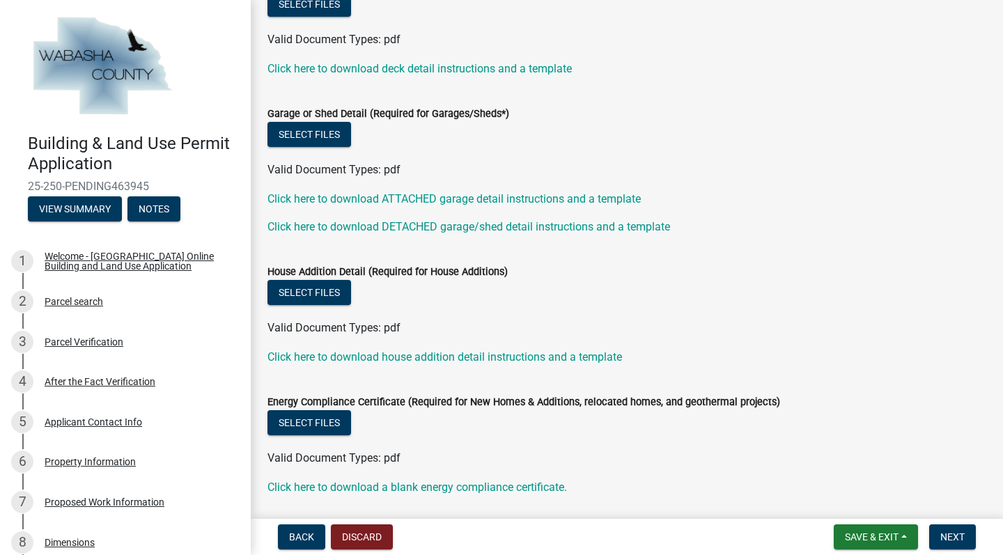
scroll to position [223, 0]
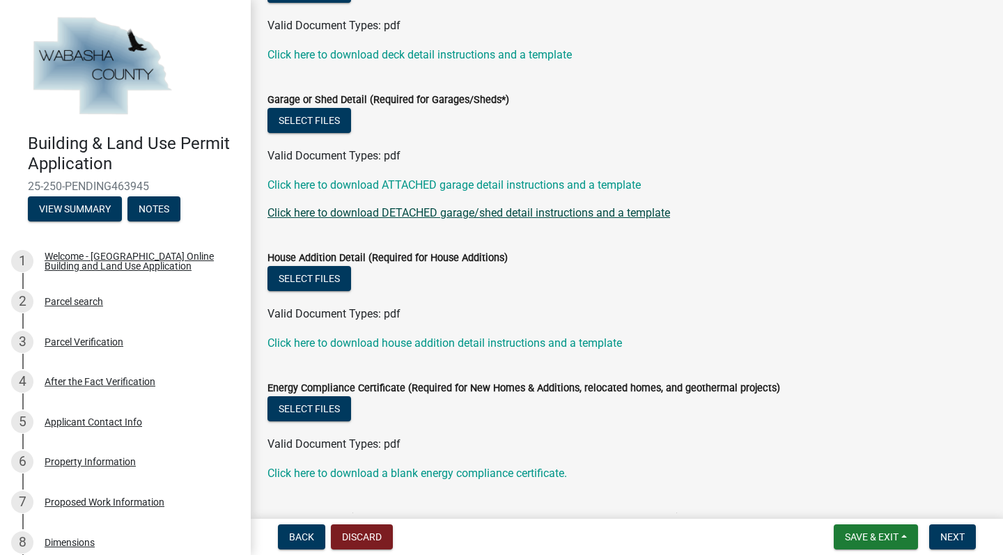
click at [419, 209] on link "Click here to download DETACHED garage/shed detail instructions and a template" at bounding box center [468, 212] width 402 height 13
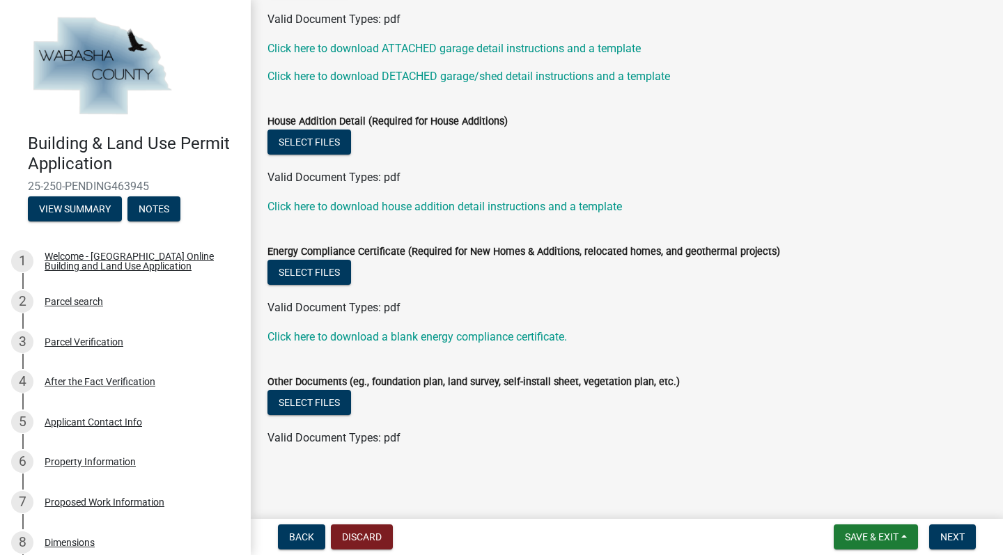
scroll to position [359, 0]
click at [951, 532] on span "Next" at bounding box center [952, 536] width 24 height 11
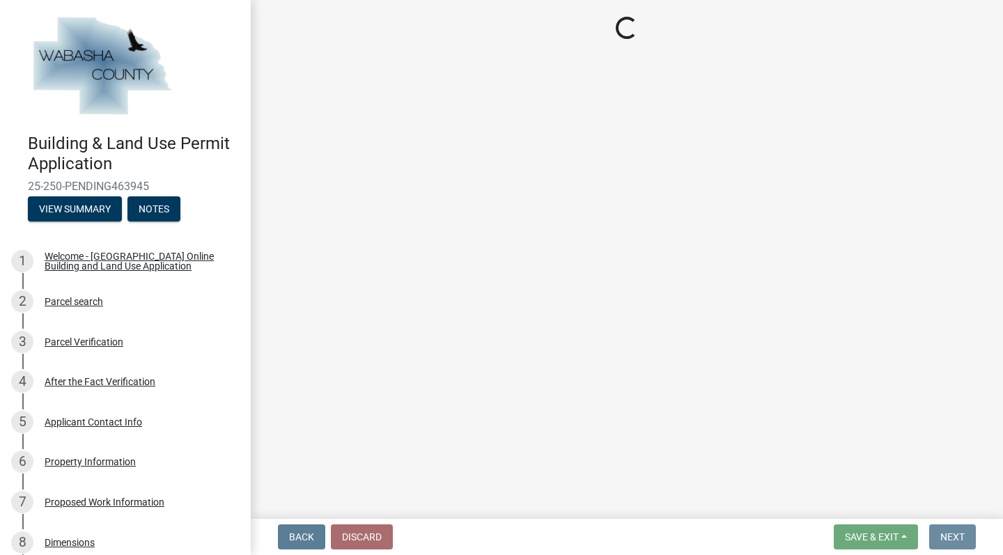
scroll to position [0, 0]
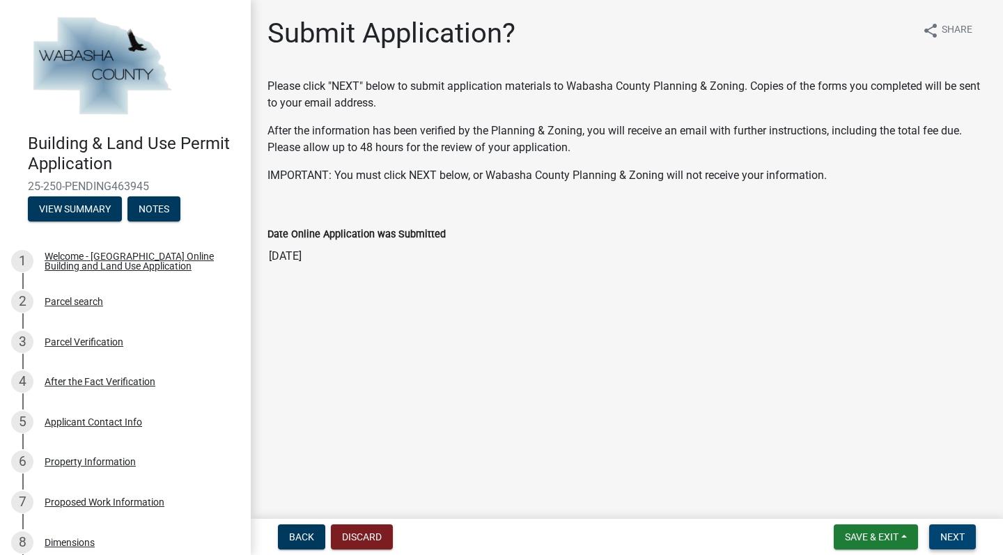
click at [941, 533] on span "Next" at bounding box center [952, 536] width 24 height 11
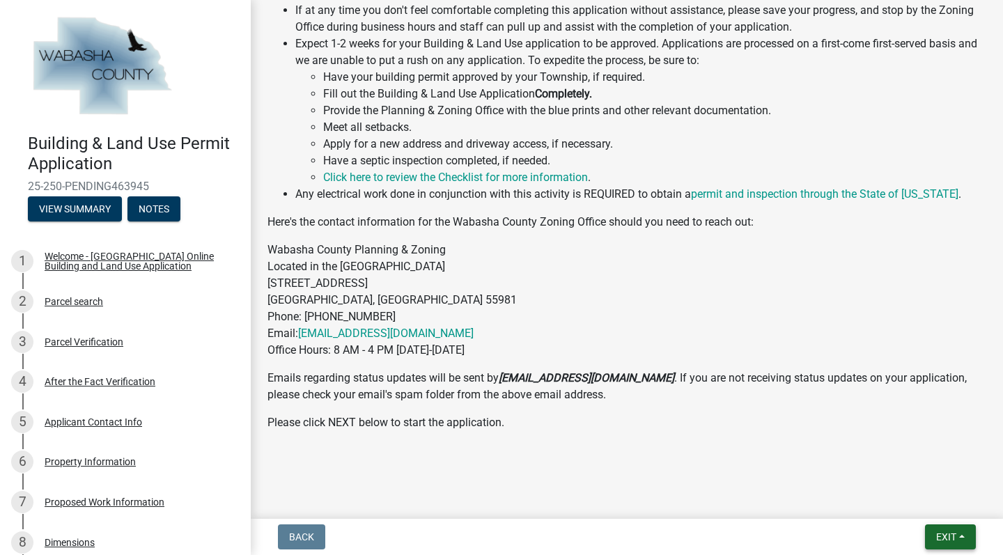
click at [938, 538] on span "Exit" at bounding box center [946, 536] width 20 height 11
click at [922, 500] on button "Save & Exit" at bounding box center [920, 500] width 111 height 33
